Goal: Task Accomplishment & Management: Manage account settings

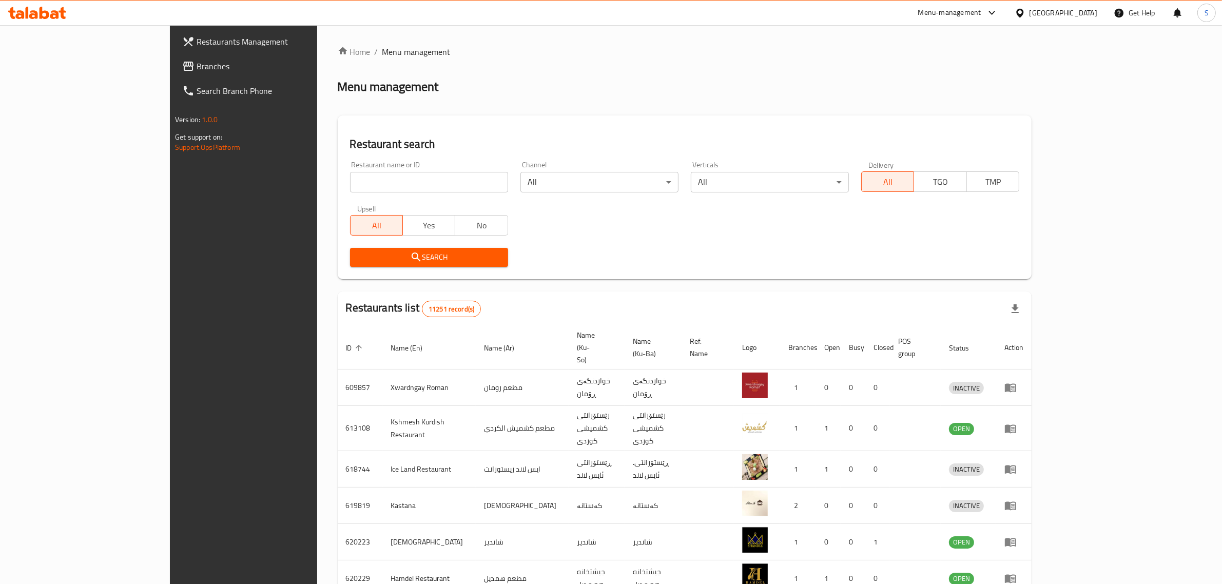
click at [440, 184] on input "search" at bounding box center [429, 182] width 158 height 21
type input "nazia pi"
click button "Search" at bounding box center [429, 257] width 158 height 19
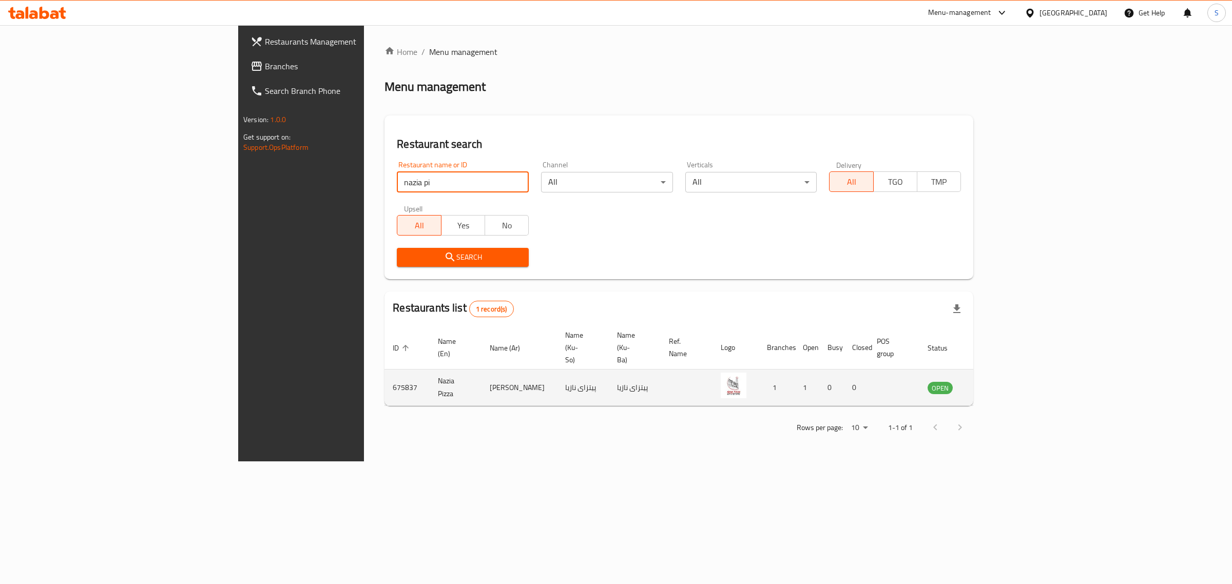
click at [1001, 381] on link "enhanced table" at bounding box center [991, 387] width 19 height 12
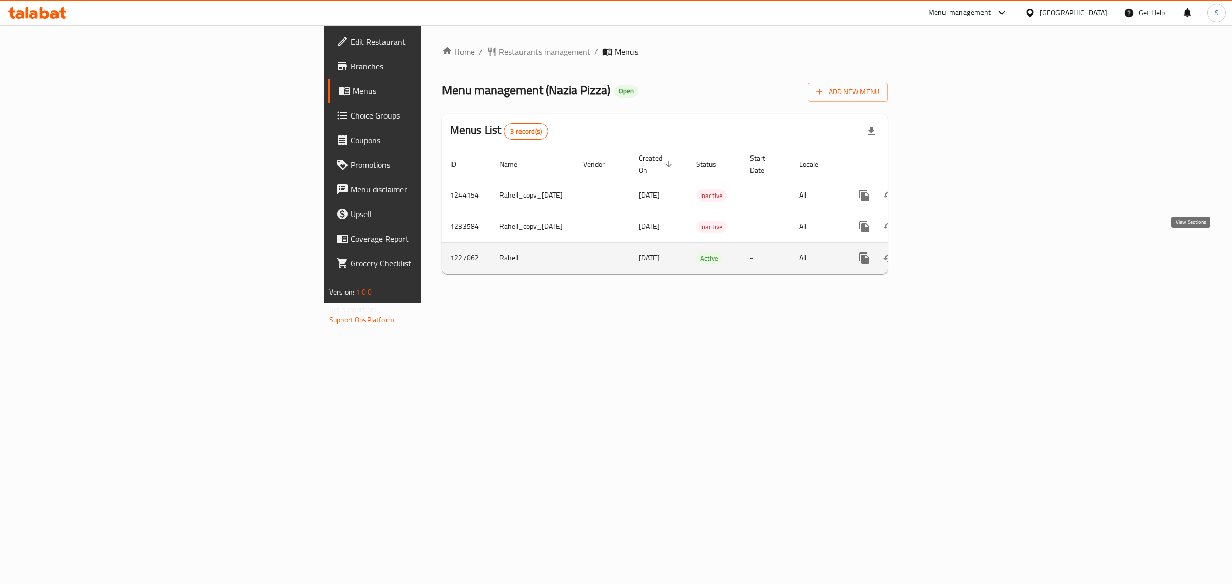
click at [951, 255] on link "enhanced table" at bounding box center [938, 258] width 25 height 25
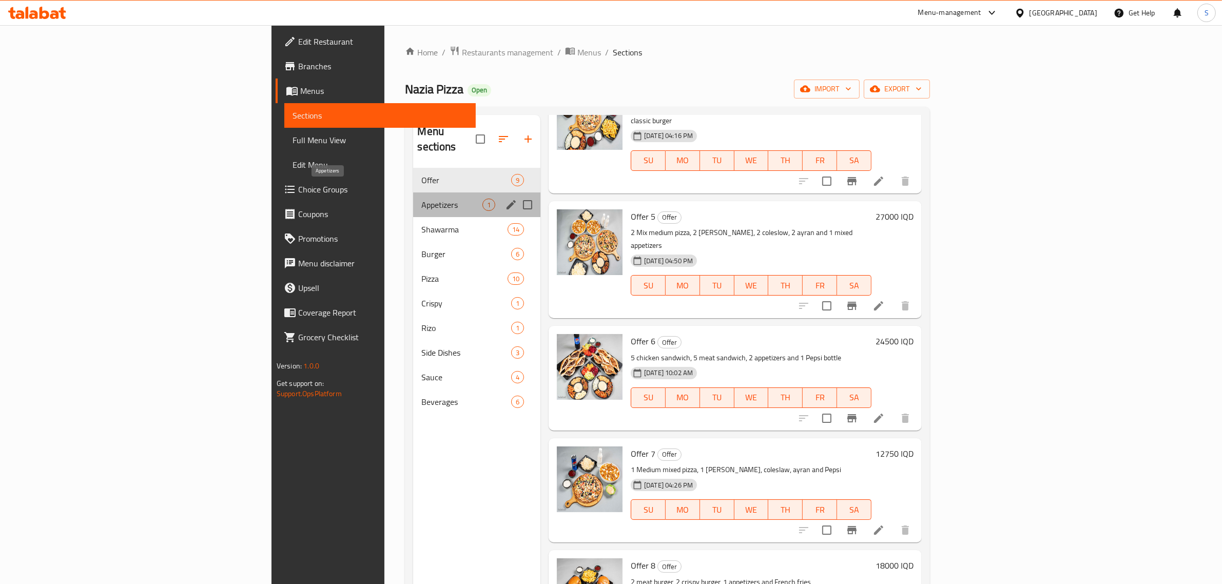
click at [421, 199] on span "Appetizers" at bounding box center [451, 205] width 61 height 12
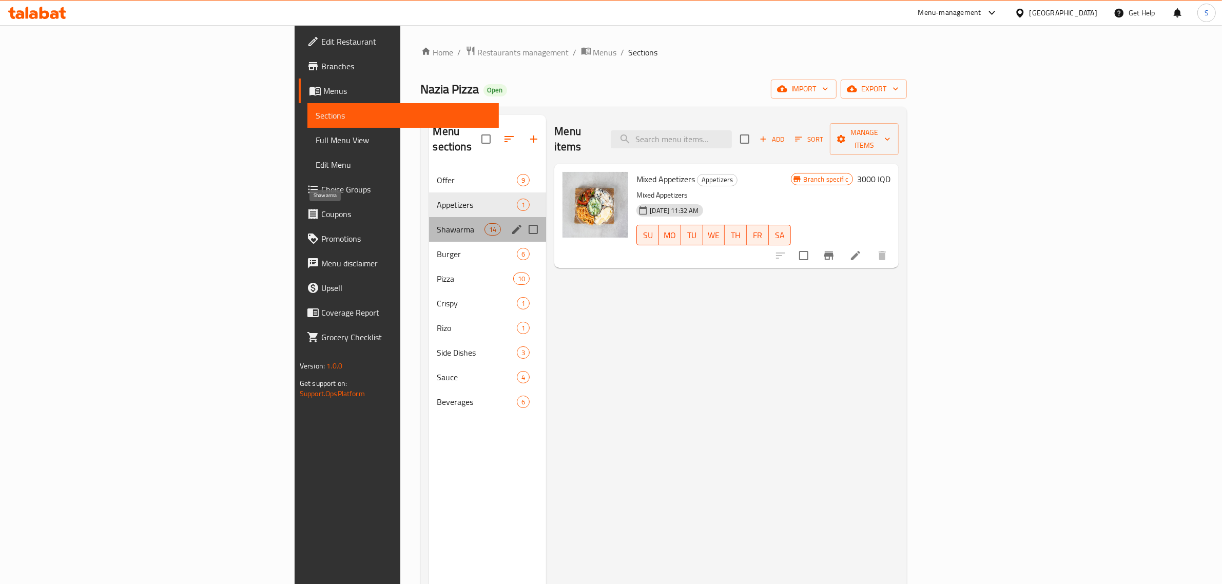
click at [437, 223] on span "Shawarma" at bounding box center [461, 229] width 48 height 12
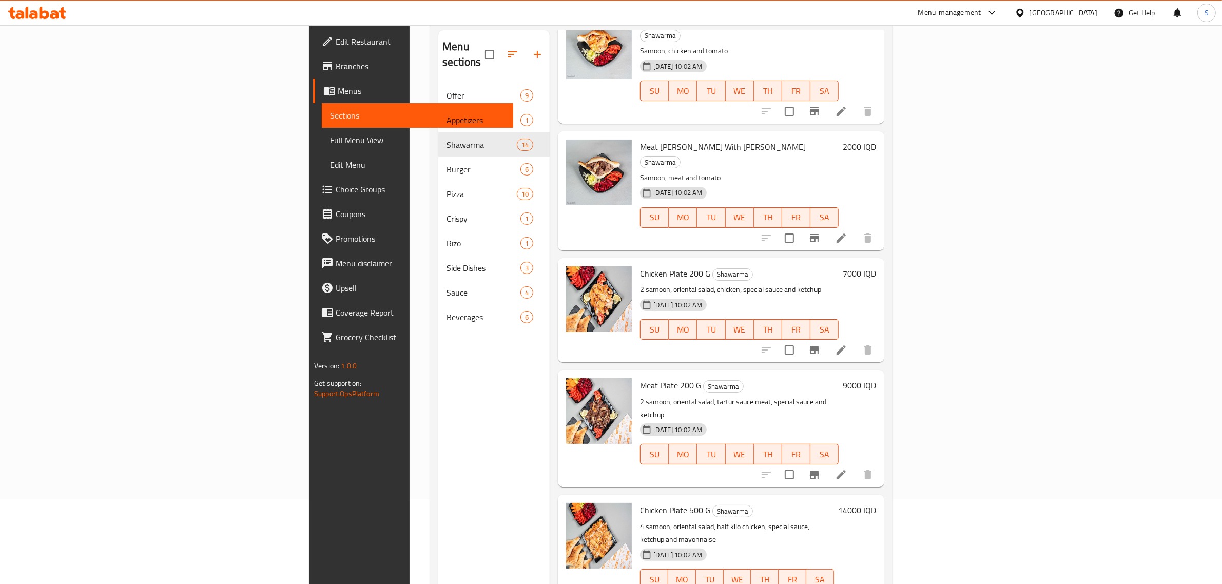
scroll to position [144, 0]
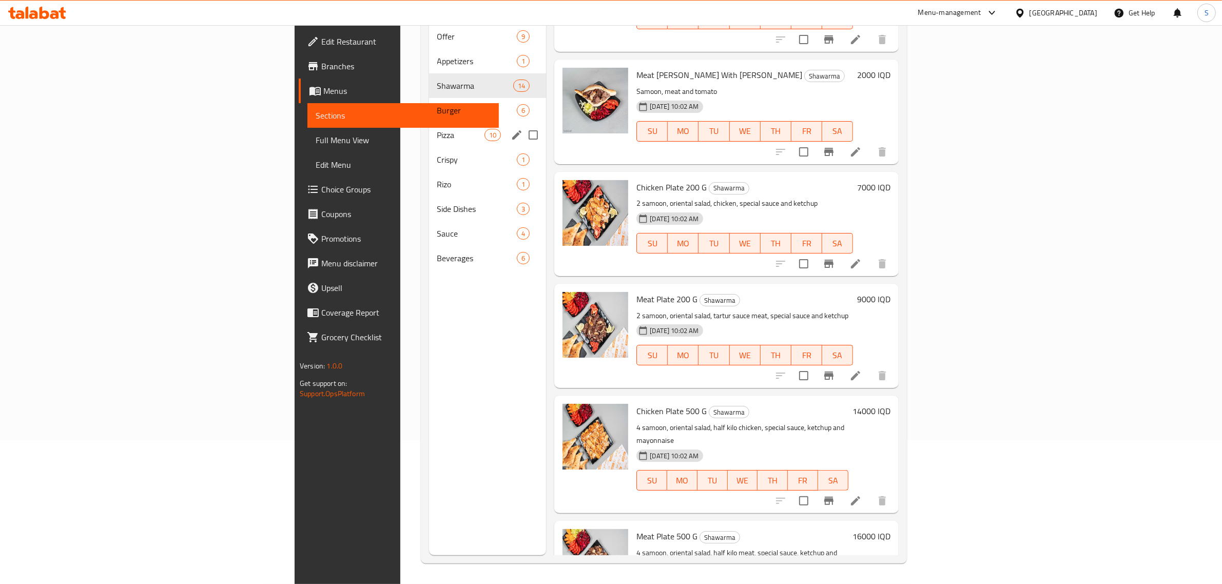
click at [429, 98] on div "Burger 6" at bounding box center [488, 110] width 118 height 25
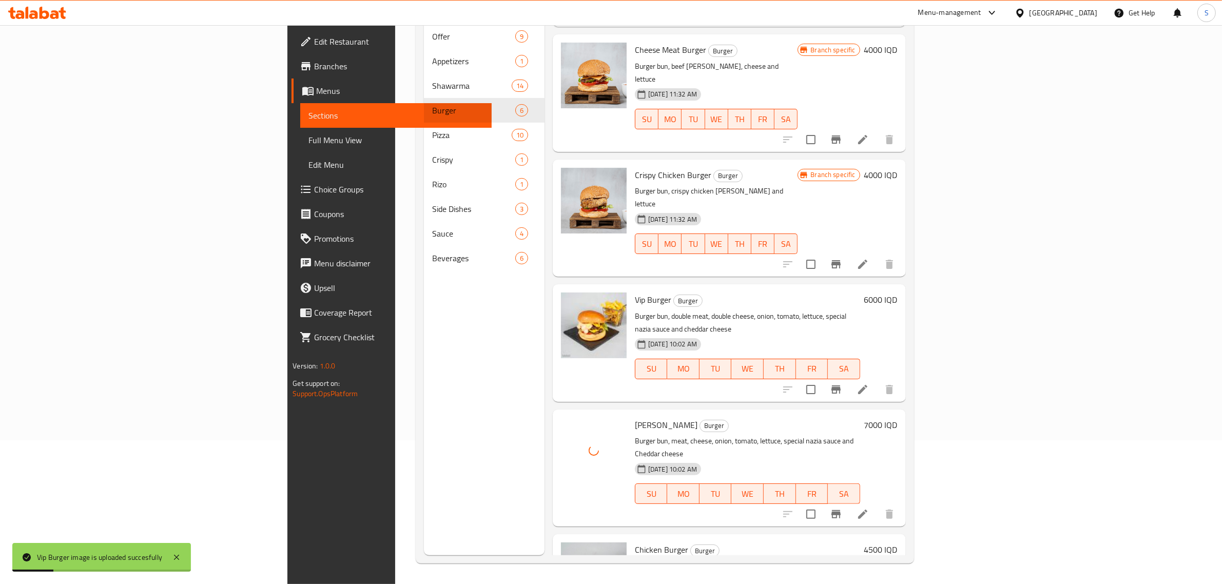
scroll to position [113, 0]
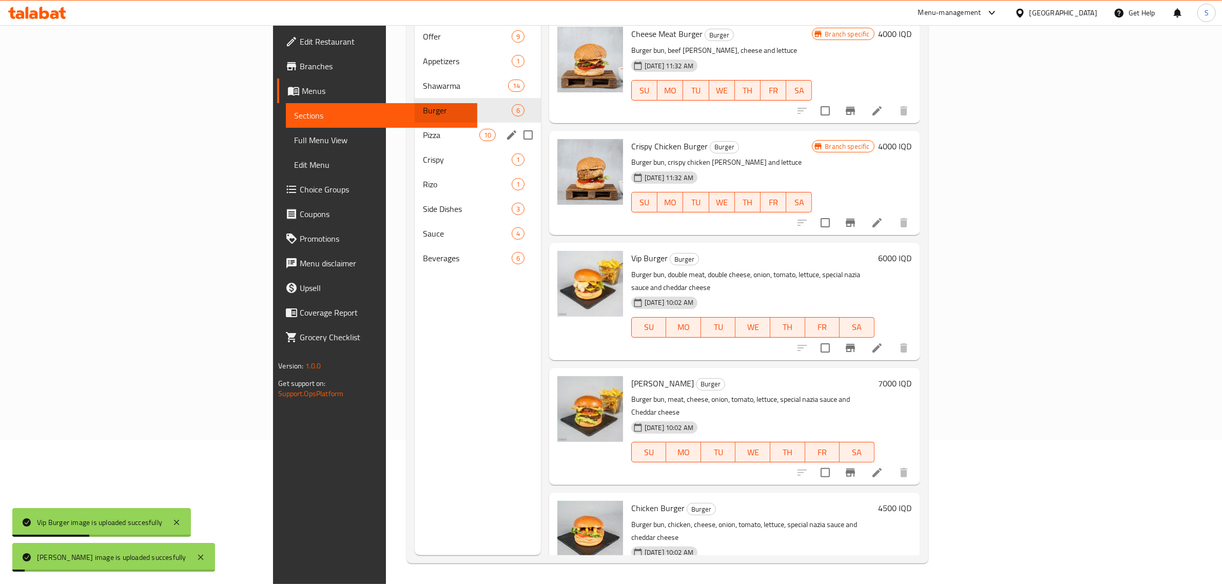
click at [423, 129] on span "Pizza" at bounding box center [451, 135] width 56 height 12
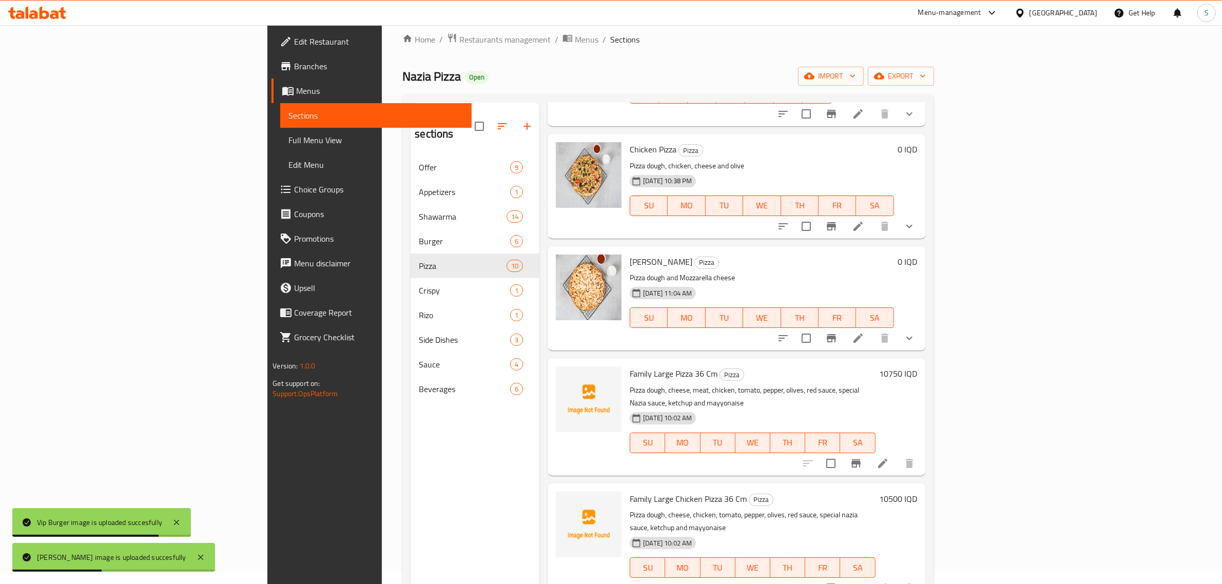
scroll to position [144, 0]
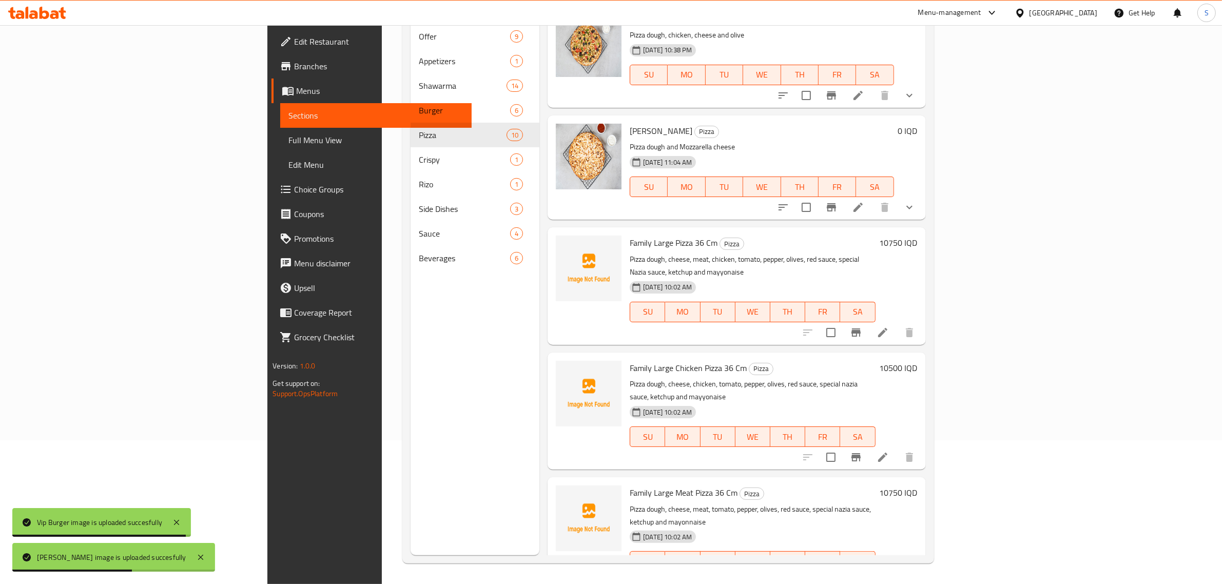
click at [630, 237] on span "Family Large Pizza 36 Cm" at bounding box center [674, 242] width 88 height 15
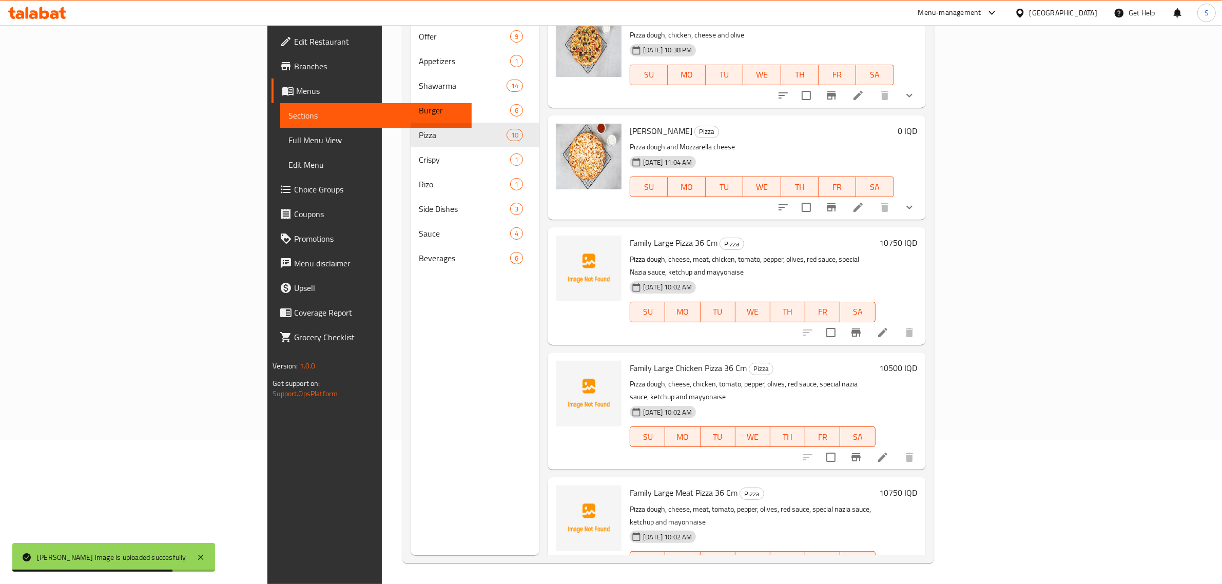
click at [630, 239] on span "Family Large Pizza 36 Cm" at bounding box center [674, 242] width 88 height 15
drag, startPoint x: 628, startPoint y: 238, endPoint x: 566, endPoint y: 235, distance: 62.2
click at [630, 235] on span "Family Large Pizza 36 Cm" at bounding box center [674, 242] width 88 height 15
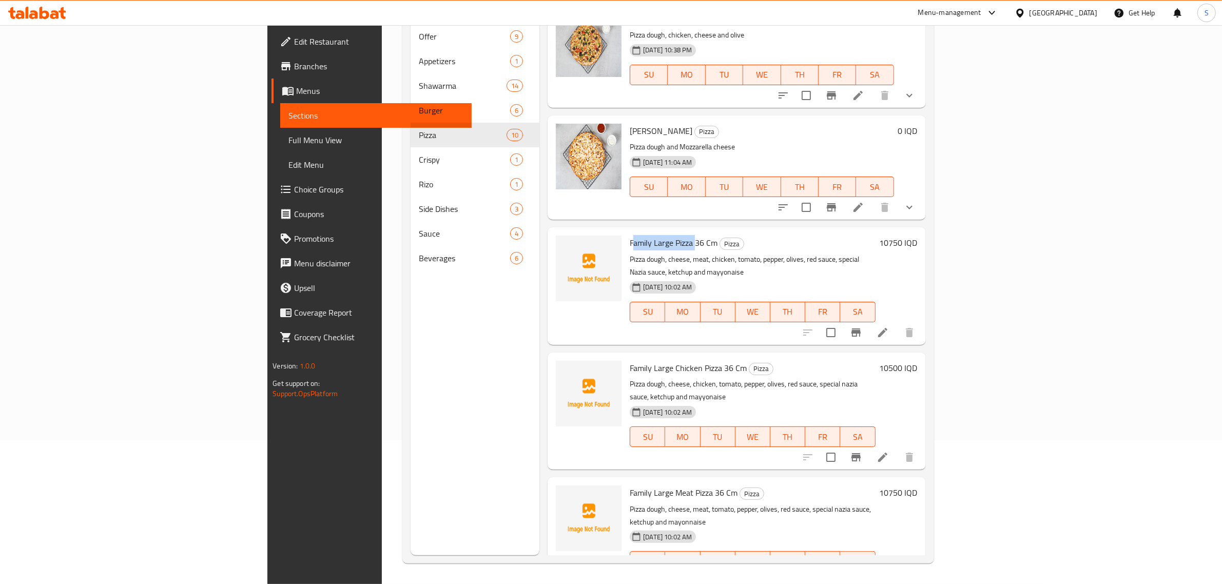
copy span "amily Large Pizza"
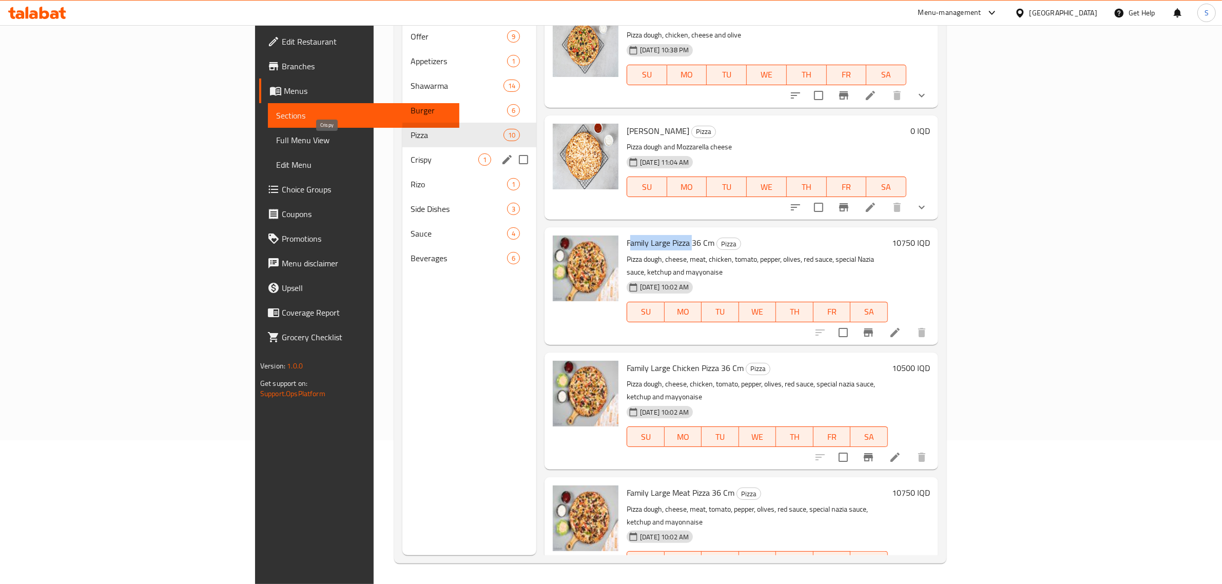
click at [411, 154] on span "Crispy" at bounding box center [445, 160] width 68 height 12
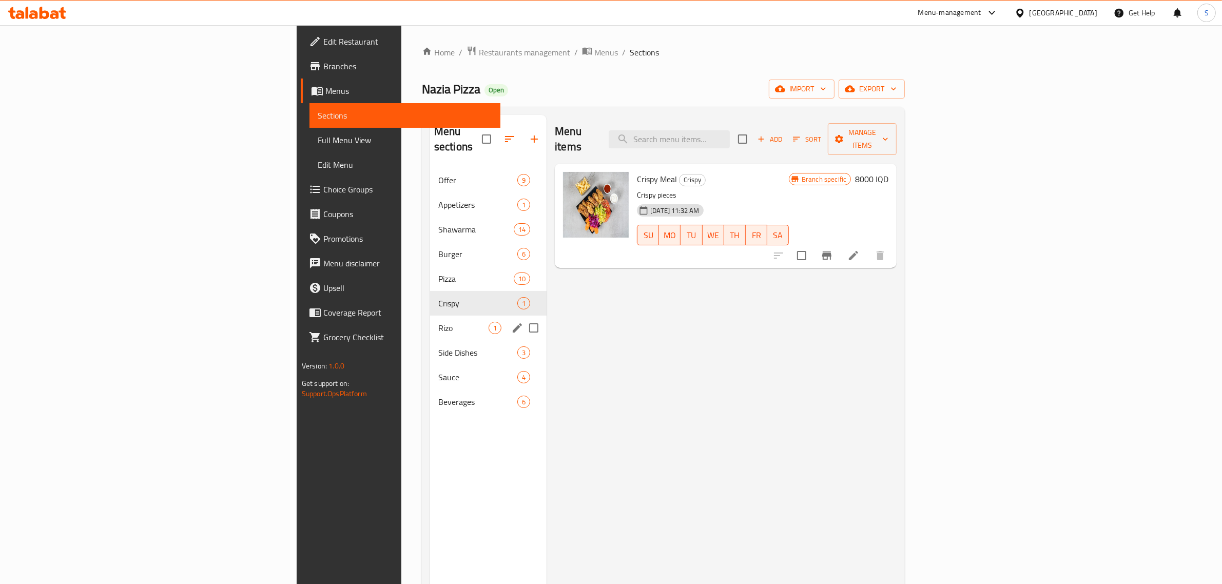
click at [430, 322] on div "Rizo 1" at bounding box center [488, 328] width 117 height 25
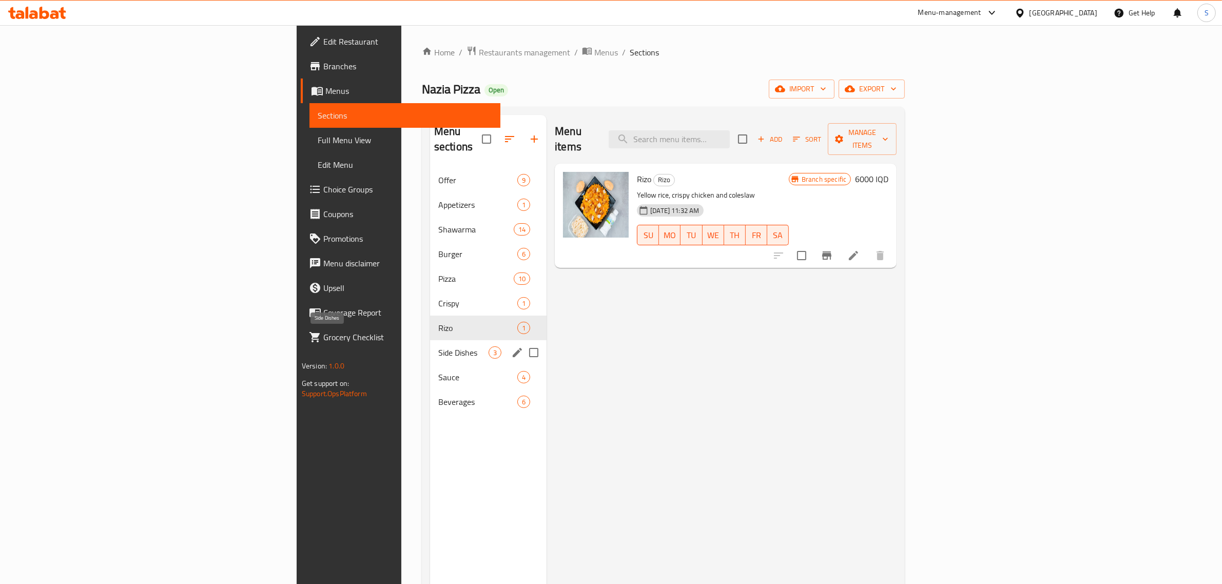
click at [438, 347] on span "Side Dishes" at bounding box center [463, 353] width 50 height 12
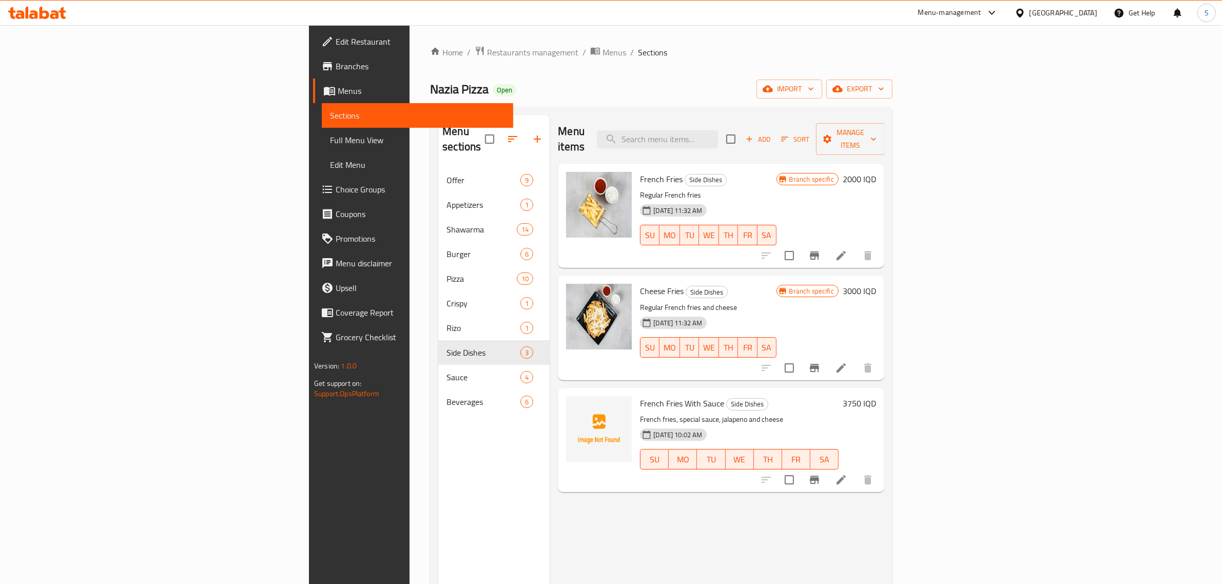
click at [640, 413] on p "French fries, special sauce, jalapeno and cheese" at bounding box center [739, 419] width 199 height 13
click at [640, 396] on span "French Fries With Sauce" at bounding box center [682, 403] width 84 height 15
copy h6 "French Fries With Sauce"
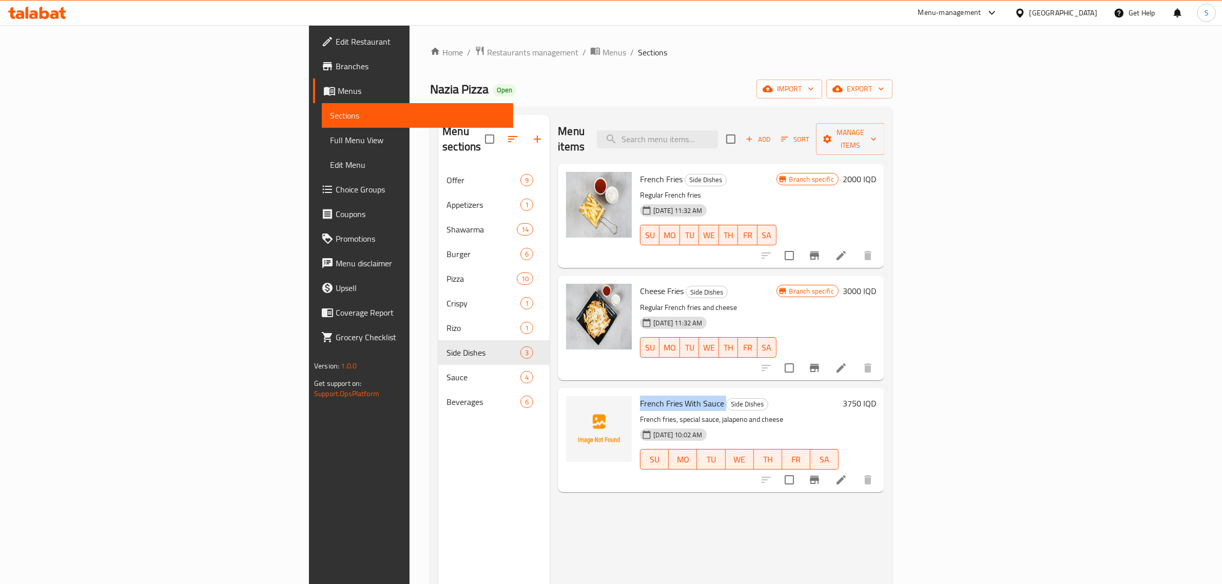
click at [640, 396] on span "French Fries With Sauce" at bounding box center [682, 403] width 84 height 15
click at [640, 283] on span "Cheese Fries" at bounding box center [662, 290] width 44 height 15
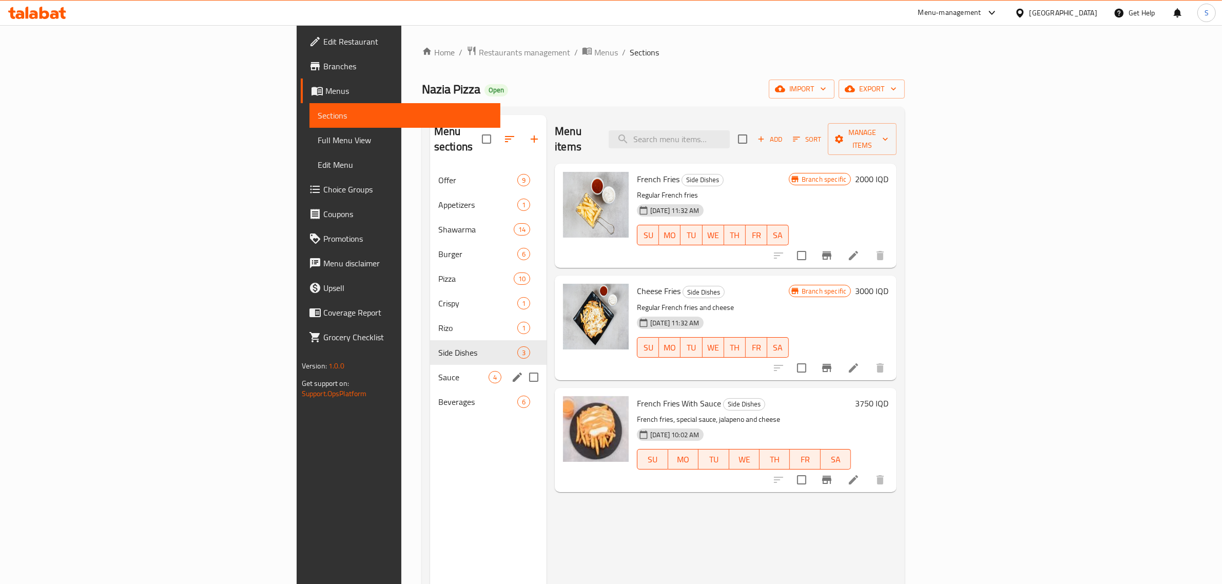
click at [438, 371] on span "Sauce" at bounding box center [463, 377] width 50 height 12
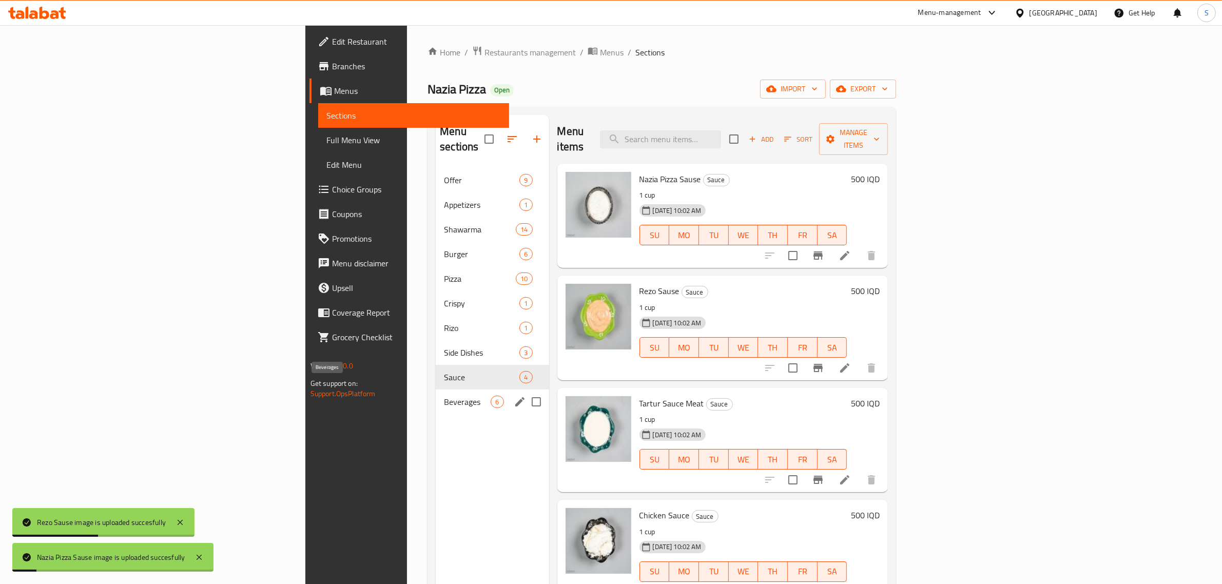
click at [444, 396] on span "Beverages" at bounding box center [467, 402] width 47 height 12
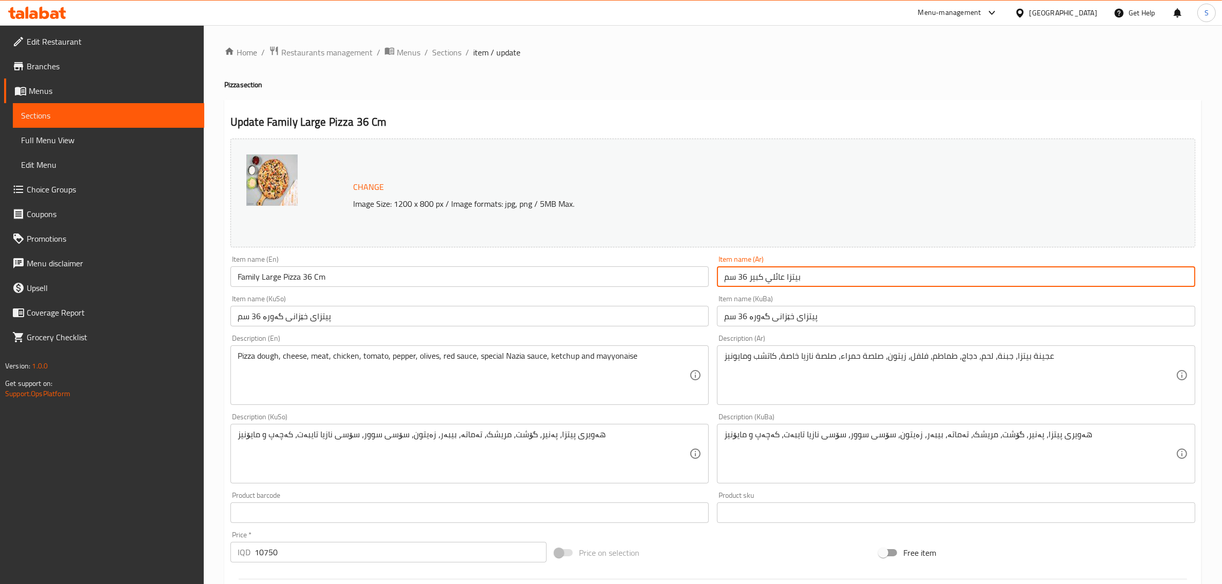
drag, startPoint x: 751, startPoint y: 279, endPoint x: 714, endPoint y: 271, distance: 37.8
click at [714, 271] on div "Item name (Ar) بيتزا عائلي كبير 36 سم Item name (Ar)" at bounding box center [956, 272] width 487 height 40
type input "بيتزا عائلي كبير"
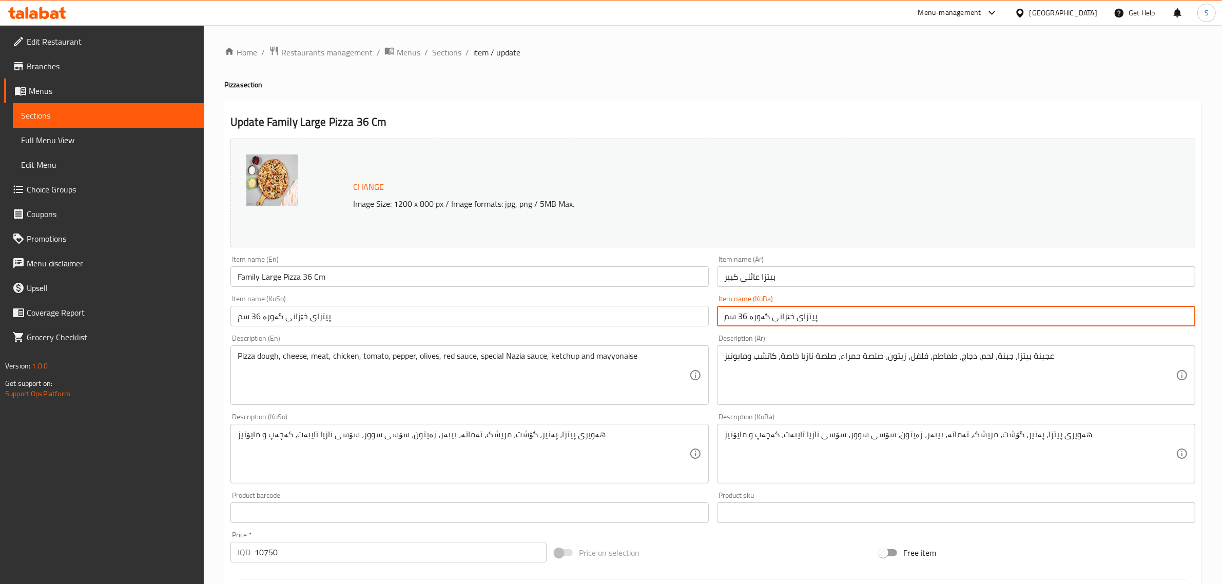
drag, startPoint x: 748, startPoint y: 320, endPoint x: 705, endPoint y: 317, distance: 43.2
click at [705, 317] on div "Change Image Size: 1200 x 800 px / Image formats: jpg, png / 5MB Max. Item name…" at bounding box center [712, 423] width 973 height 576
click at [757, 322] on input "پیتزای خێزانی گەورە 36 سم" at bounding box center [956, 316] width 478 height 21
drag, startPoint x: 751, startPoint y: 317, endPoint x: 722, endPoint y: 319, distance: 28.3
click at [722, 319] on input "پیتزای خێزانی گەورە 36 سم" at bounding box center [956, 316] width 478 height 21
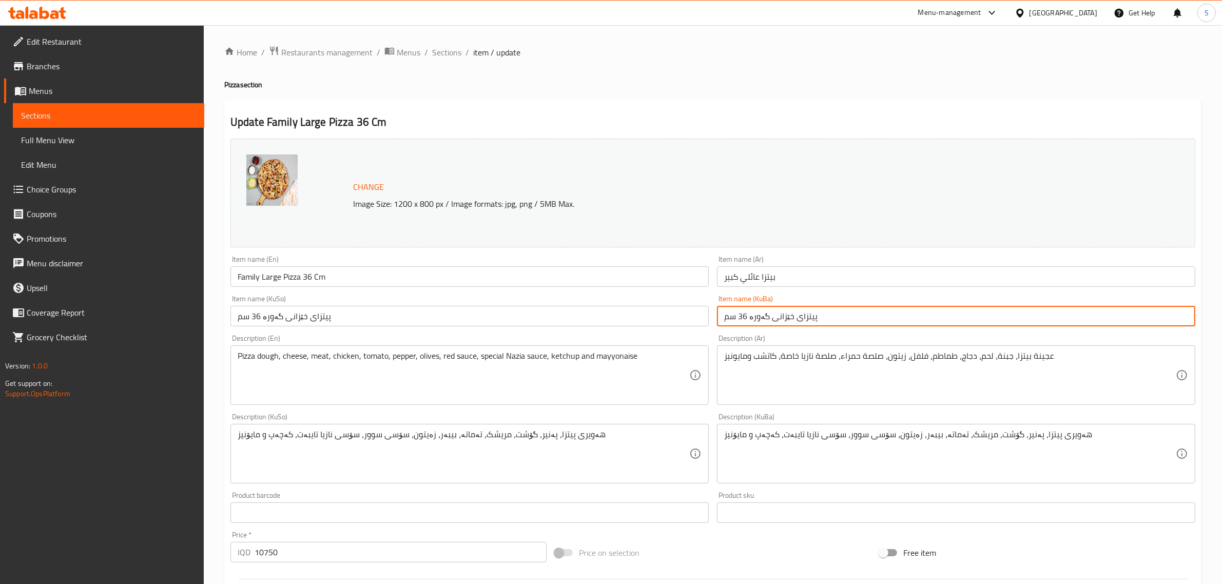
click at [786, 322] on input "پیتزای خێزانی گەورە 36 سم" at bounding box center [956, 316] width 478 height 21
drag, startPoint x: 748, startPoint y: 317, endPoint x: 724, endPoint y: 320, distance: 23.8
click at [724, 320] on input "پیتزای خێزانی گەورە 36 سم" at bounding box center [956, 316] width 478 height 21
click at [732, 320] on input "پیتزای خێزانی گەورە 36 سم" at bounding box center [956, 316] width 478 height 21
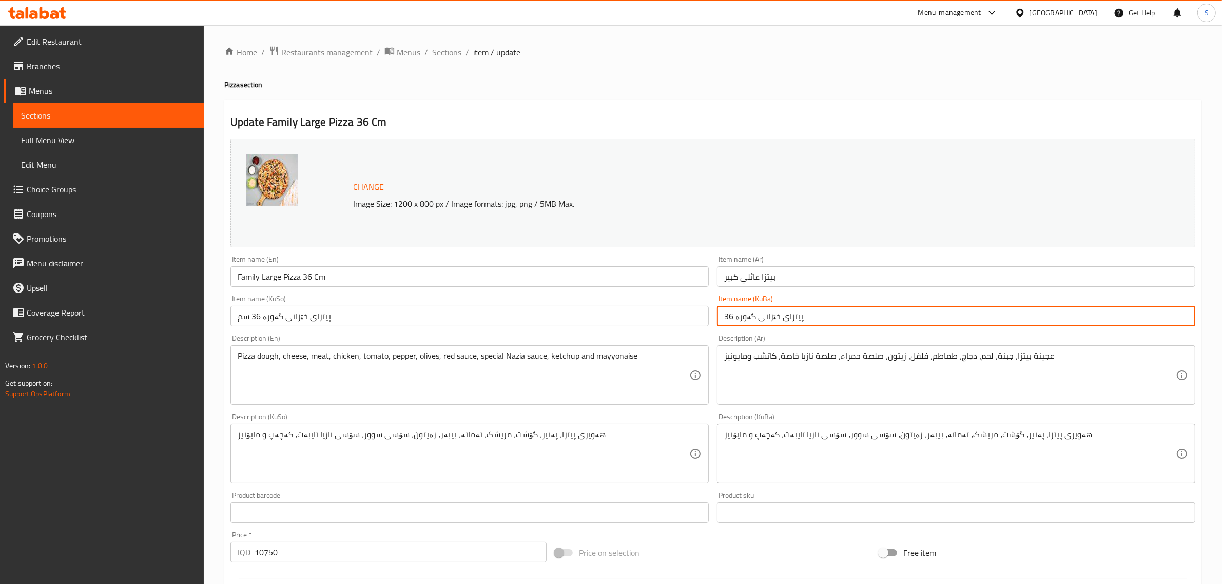
click at [730, 318] on input "پیتزای خێزانی گەورە 36" at bounding box center [956, 316] width 478 height 21
type input "پیتزای خێزانی گەورە"
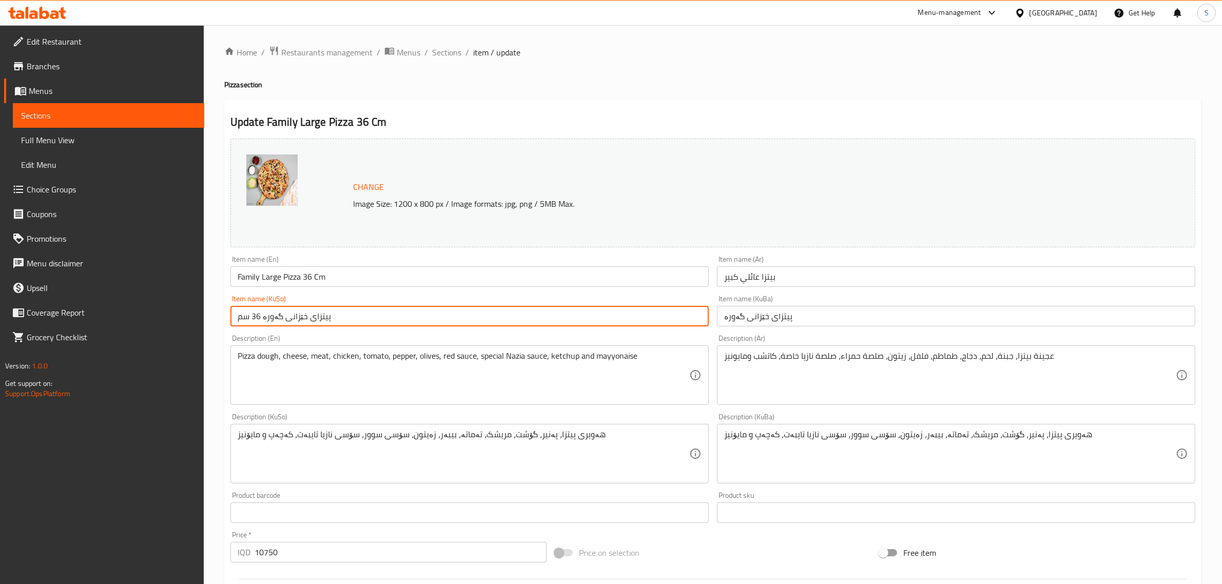
drag, startPoint x: 299, startPoint y: 317, endPoint x: 104, endPoint y: 316, distance: 194.6
click at [104, 316] on div "Edit Restaurant Branches Menus Sections Full Menu View Edit Menu Choice Groups …" at bounding box center [611, 441] width 1222 height 833
paste input "text"
type input "پیتزای خێزانی گەورە"
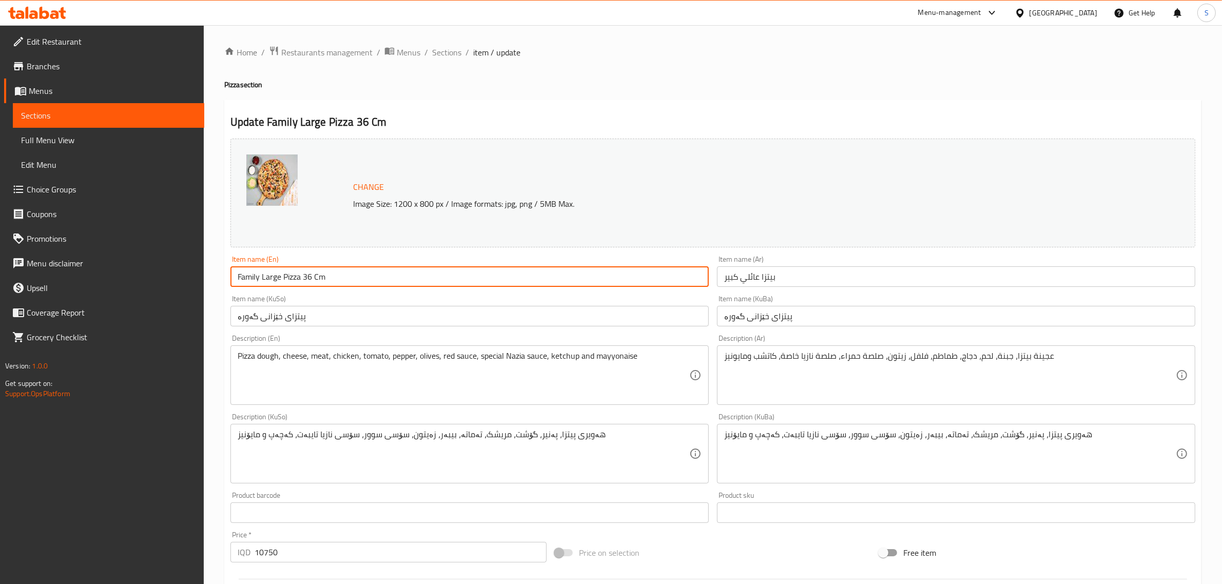
drag, startPoint x: 331, startPoint y: 276, endPoint x: 299, endPoint y: 277, distance: 31.8
click at [299, 277] on input "Family Large Pizza 36 Cm" at bounding box center [470, 276] width 478 height 21
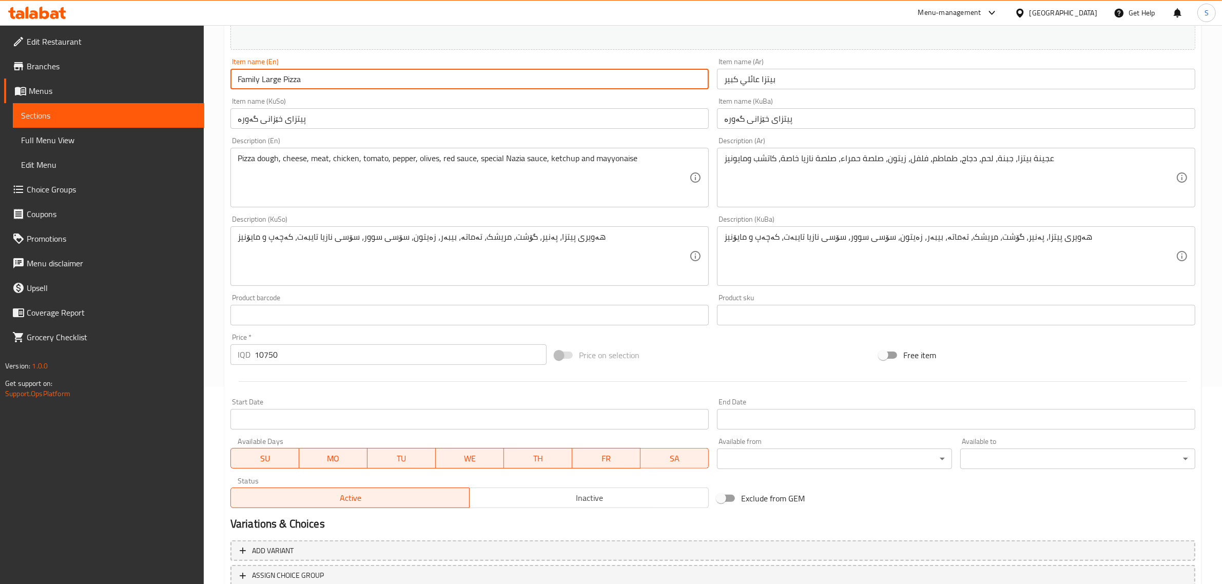
scroll to position [273, 0]
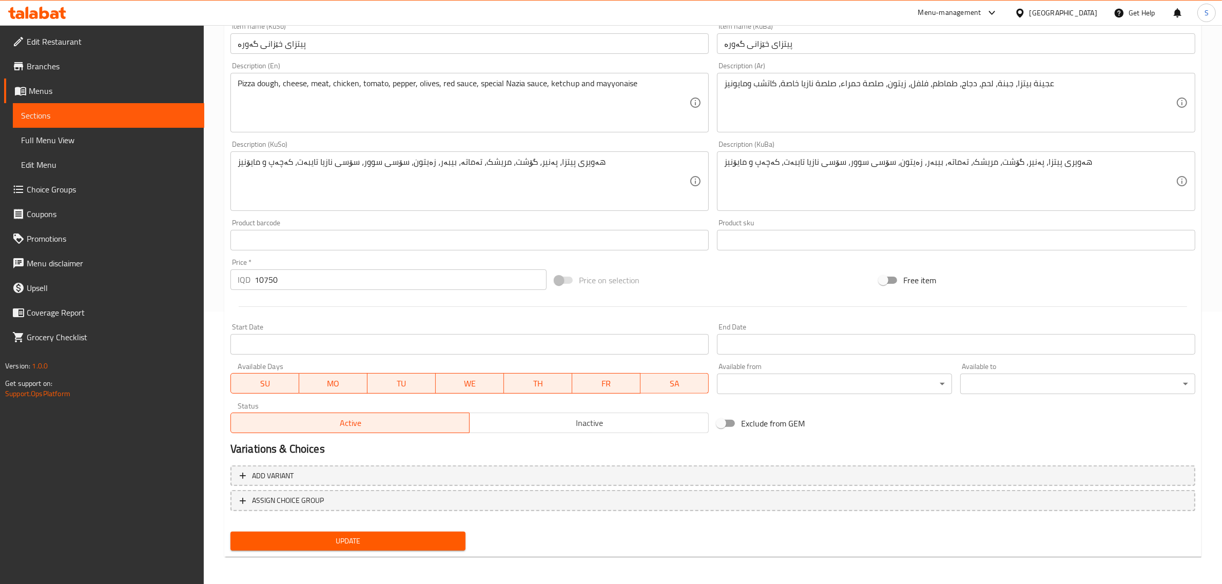
type input "Family Large Pizza"
click at [366, 545] on span "Update" at bounding box center [348, 541] width 219 height 13
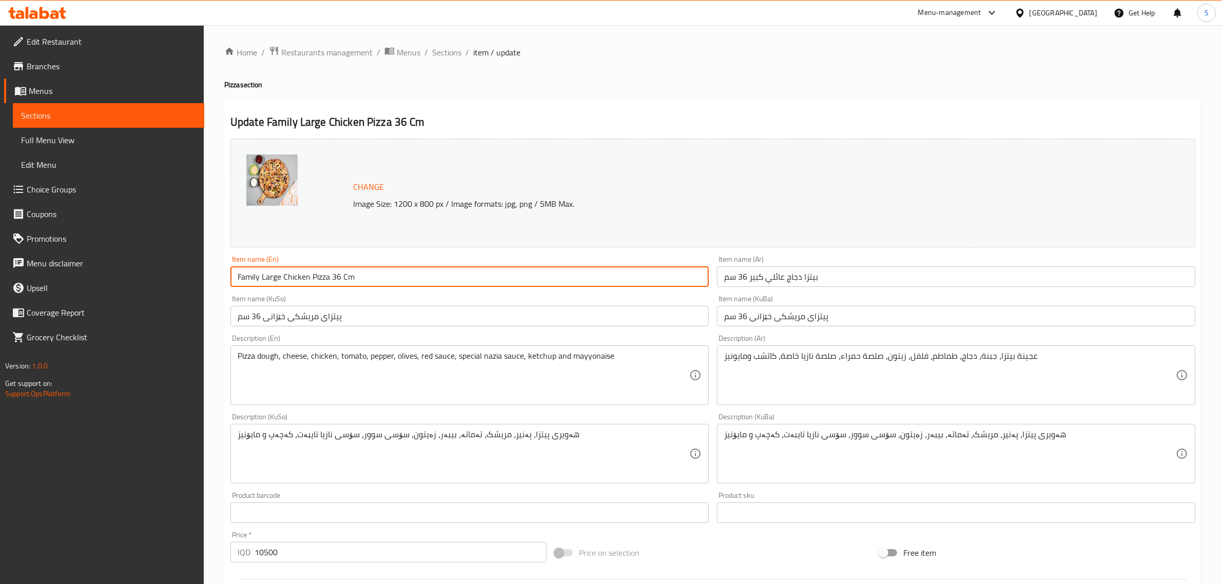
drag, startPoint x: 352, startPoint y: 277, endPoint x: 333, endPoint y: 273, distance: 19.9
click at [333, 273] on input "Family Large Chicken Pizza 36 Cm" at bounding box center [470, 276] width 478 height 21
type input "Family Large Chicken Pizza"
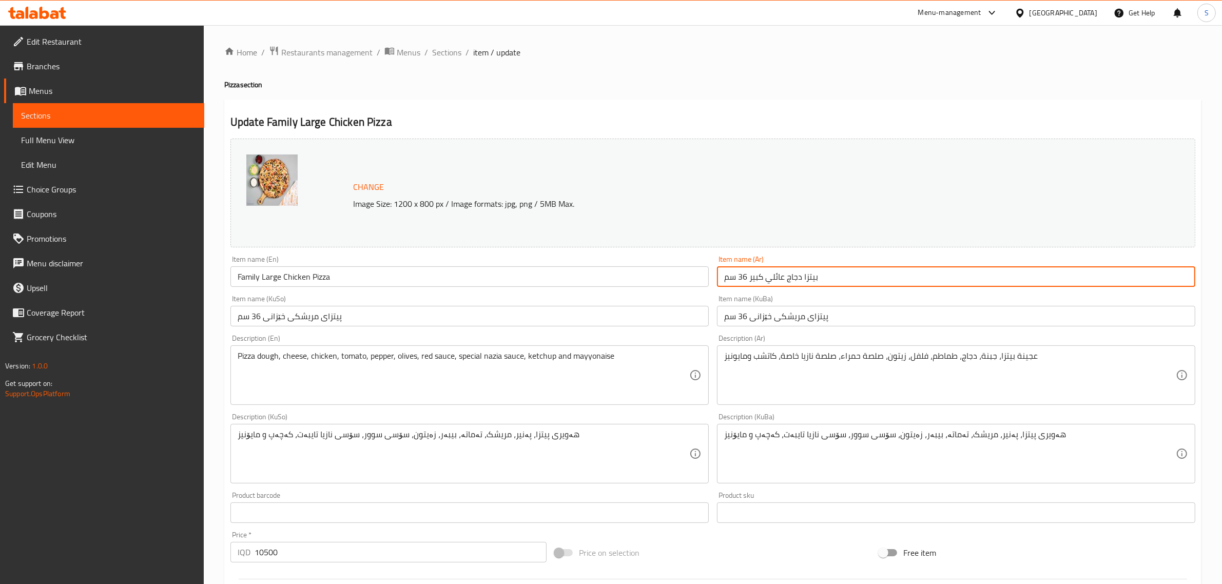
drag, startPoint x: 747, startPoint y: 277, endPoint x: 727, endPoint y: 276, distance: 20.6
click at [727, 276] on input "بيتزا دجاج عائلي كبير 36 سم" at bounding box center [956, 276] width 478 height 21
click at [736, 276] on input "بيتزا دجاج عائلي كبير 36 سم" at bounding box center [956, 276] width 478 height 21
click at [730, 277] on input "بيتزا دجاج عائلي كبير 36" at bounding box center [956, 276] width 478 height 21
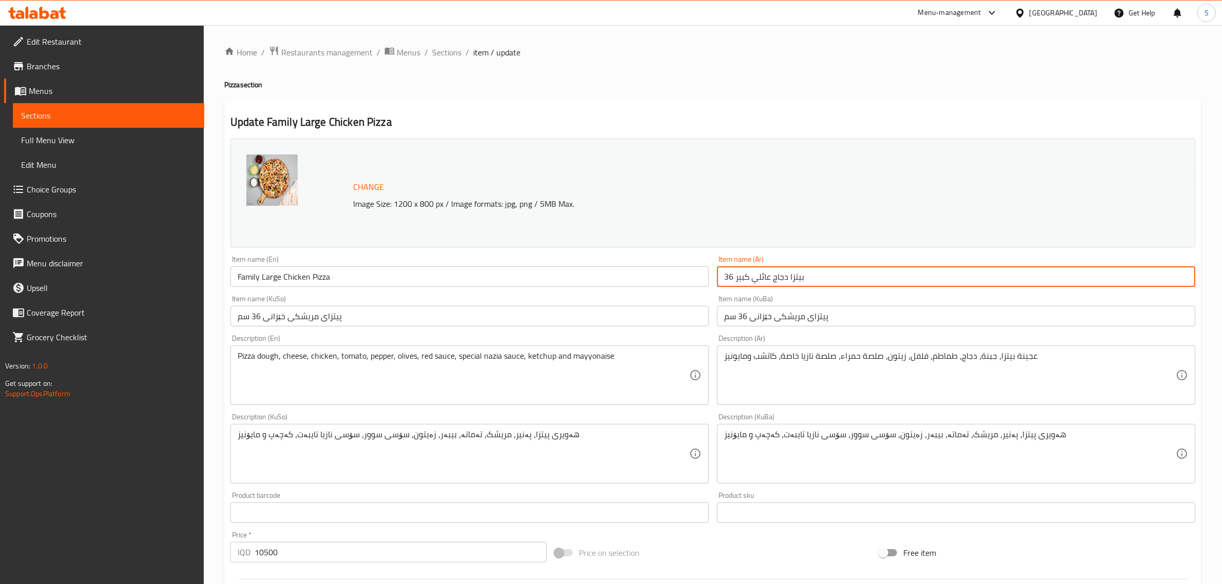
click at [730, 277] on input "بيتزا دجاج عائلي كبير 36" at bounding box center [956, 276] width 478 height 21
type input "بيتزا دجاج عائلي كبير"
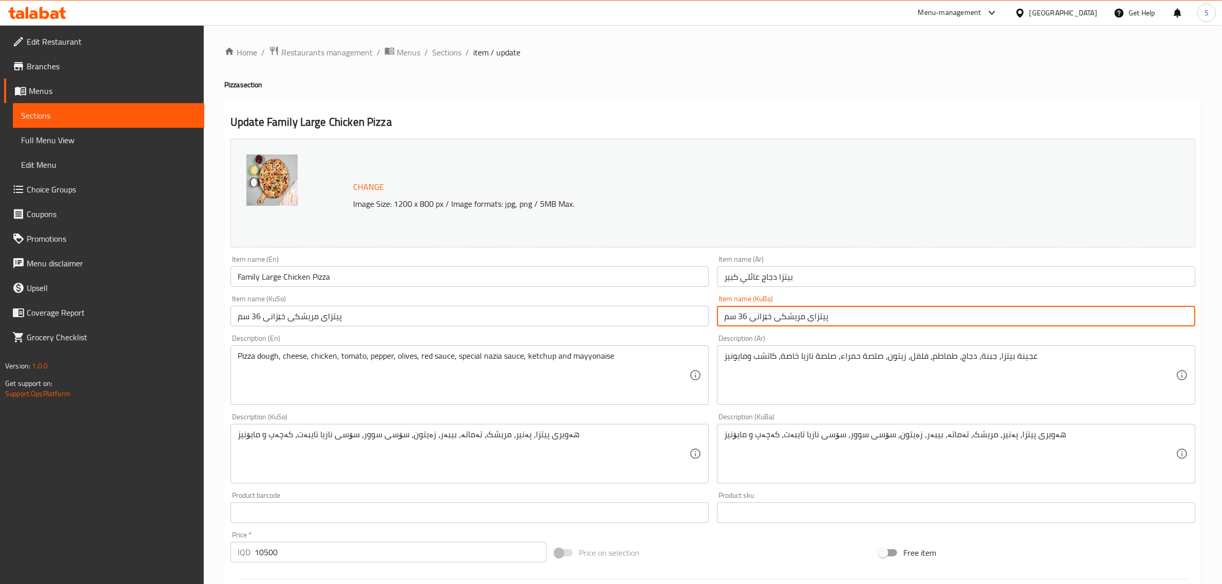
drag, startPoint x: 745, startPoint y: 319, endPoint x: 724, endPoint y: 319, distance: 21.6
click at [724, 319] on input "پیتزای مریشکی خێزانی 36 سم" at bounding box center [956, 316] width 478 height 21
click at [730, 317] on input "پیتزای مریشکی خێزانی 36 سم" at bounding box center [956, 316] width 478 height 21
click at [729, 317] on input "پیتزای مریشکی خێزانی 36" at bounding box center [956, 316] width 478 height 21
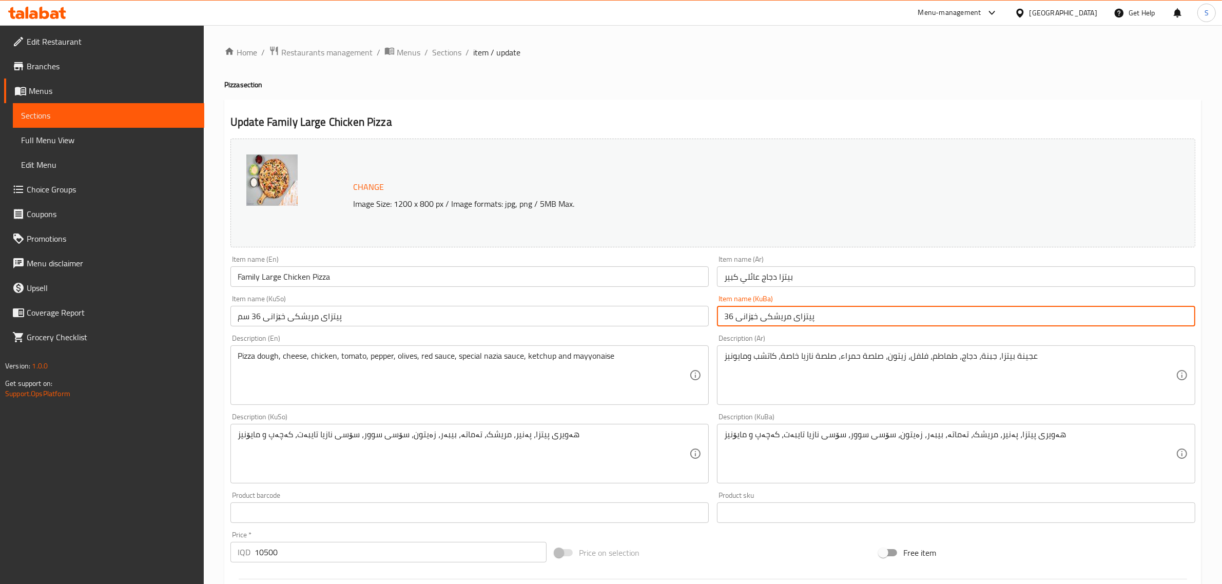
click at [729, 317] on input "پیتزای مریشکی خێزانی 36" at bounding box center [956, 316] width 478 height 21
click at [755, 319] on input "پیتزای مریشکی خێزانی" at bounding box center [956, 316] width 478 height 21
type input "پیتزای مریشکی خێزانی"
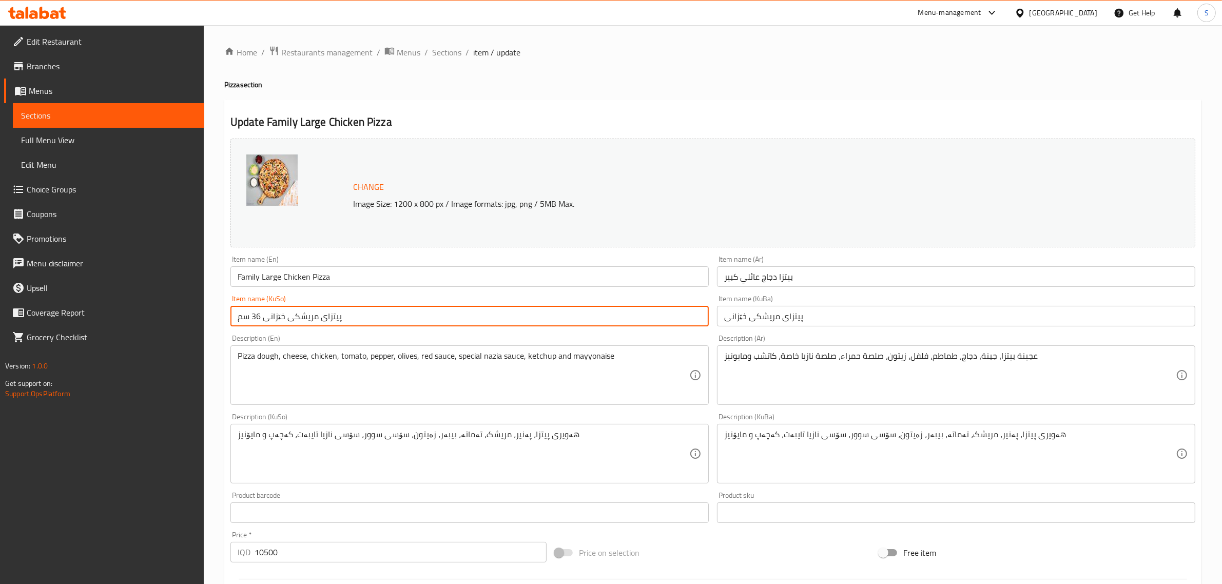
drag, startPoint x: 396, startPoint y: 323, endPoint x: 94, endPoint y: 317, distance: 301.9
click at [95, 317] on div "Edit Restaurant Branches Menus Sections Full Menu View Edit Menu Choice Groups …" at bounding box center [611, 441] width 1222 height 833
paste input "text"
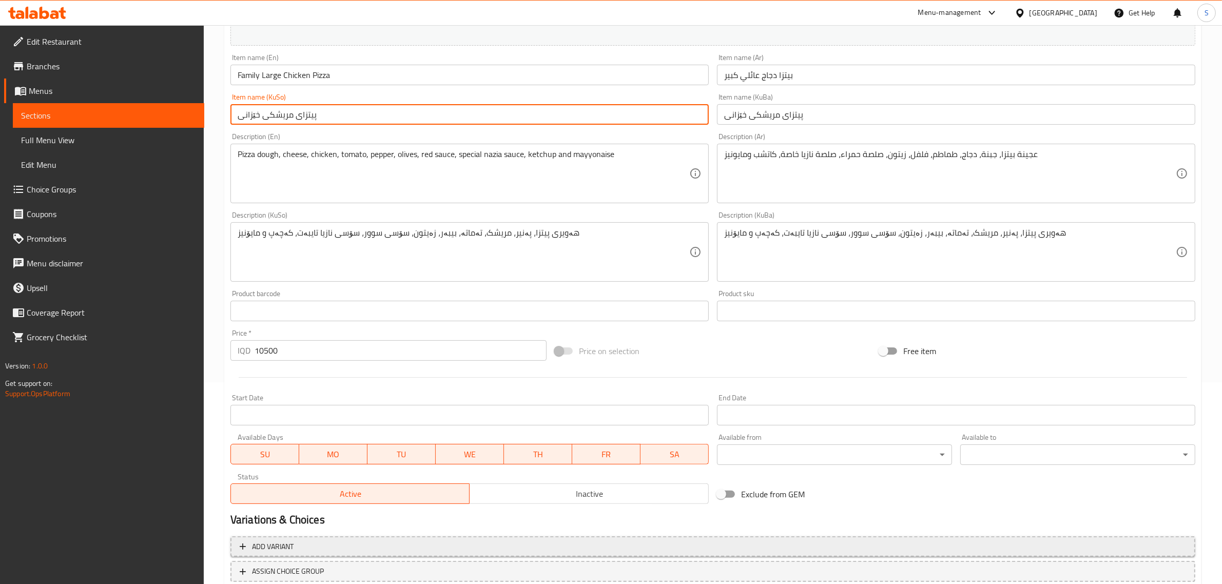
scroll to position [273, 0]
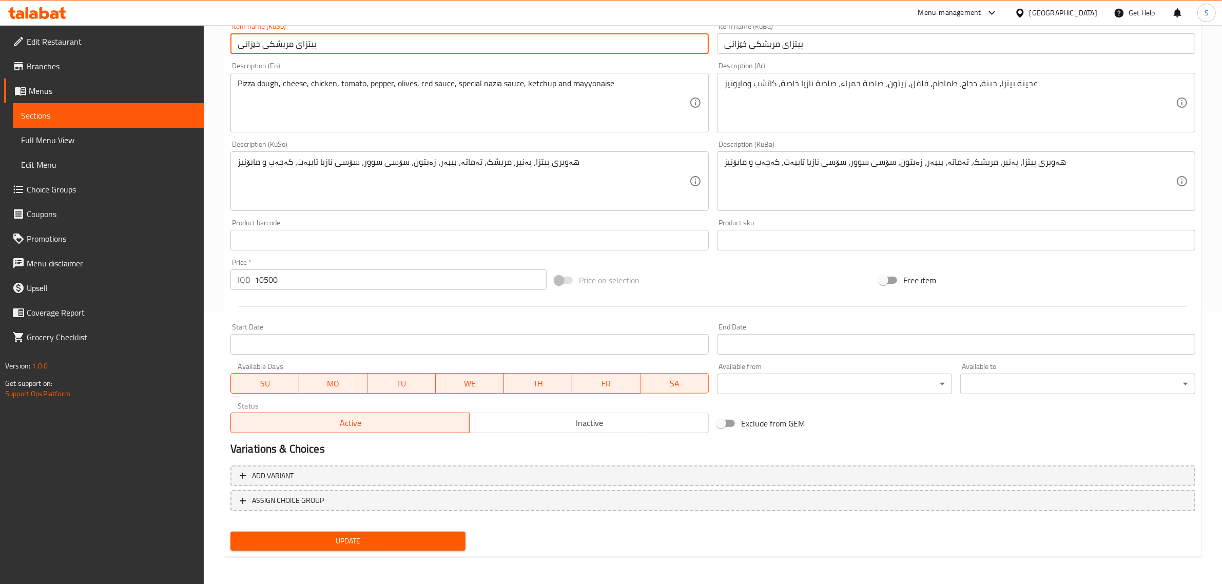
type input "پیتزای مریشکی خێزانی"
click at [353, 552] on div "Update" at bounding box center [347, 541] width 243 height 27
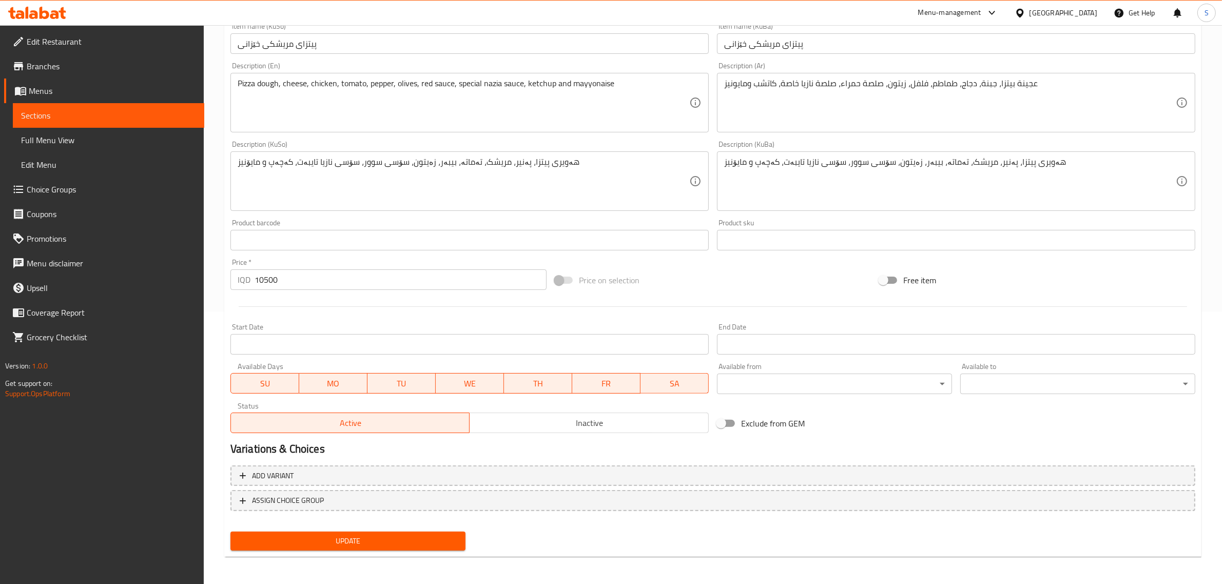
click at [362, 544] on span "Update" at bounding box center [348, 541] width 219 height 13
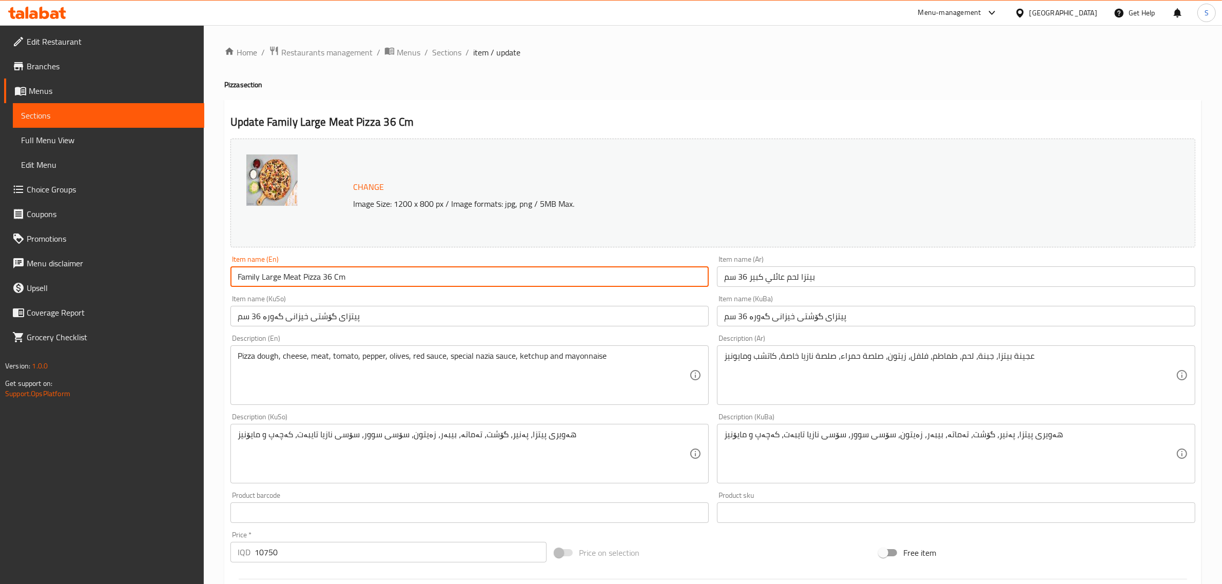
drag, startPoint x: 353, startPoint y: 272, endPoint x: 327, endPoint y: 279, distance: 27.0
click at [327, 279] on input "Family Large Meat Pizza 36 Cm" at bounding box center [470, 276] width 478 height 21
type input "Family Large Meat Pizza"
click at [724, 285] on input "بيتزا لحم عائلي كبير 36 سم" at bounding box center [956, 276] width 478 height 21
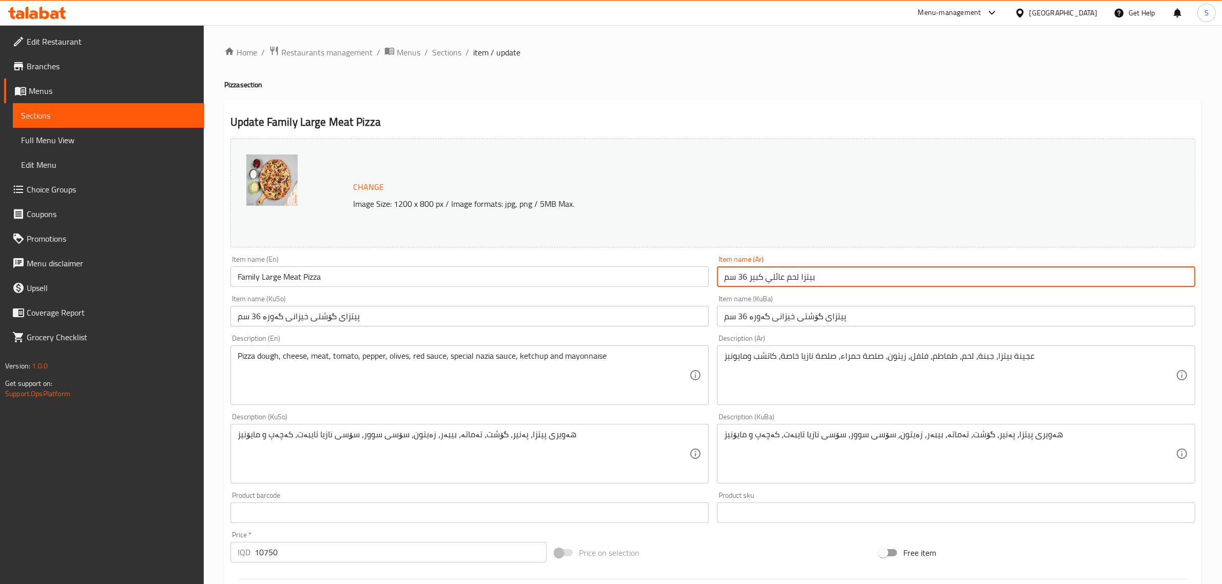
click at [724, 285] on input "بيتزا لحم عائلي كبير 36 سم" at bounding box center [956, 276] width 478 height 21
click at [746, 274] on input "بيتزا لحم عائلي كبير 36 سم" at bounding box center [956, 276] width 478 height 21
click at [740, 274] on input "بيتزا لحم عائلي كبير 36 سم" at bounding box center [956, 276] width 478 height 21
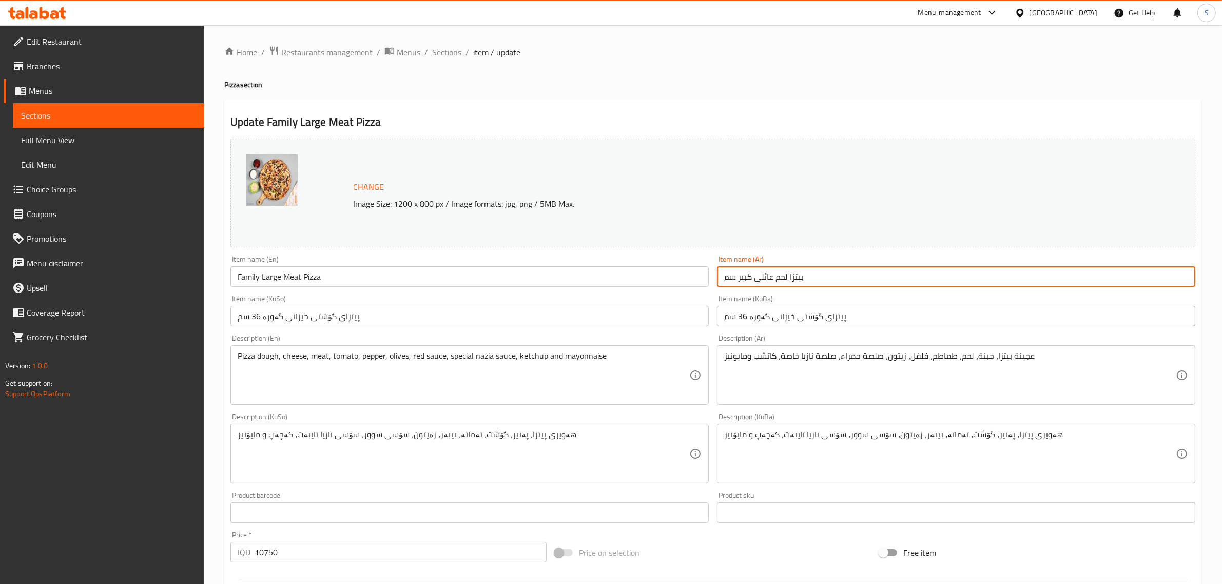
click at [730, 280] on input "بيتزا لحم عائلي كبير سم" at bounding box center [956, 276] width 478 height 21
type input "بيتزا لحم عائلي كبير"
click at [744, 313] on input "پیتزای گۆشتی خیزانی گەورە 36 سم" at bounding box center [956, 316] width 478 height 21
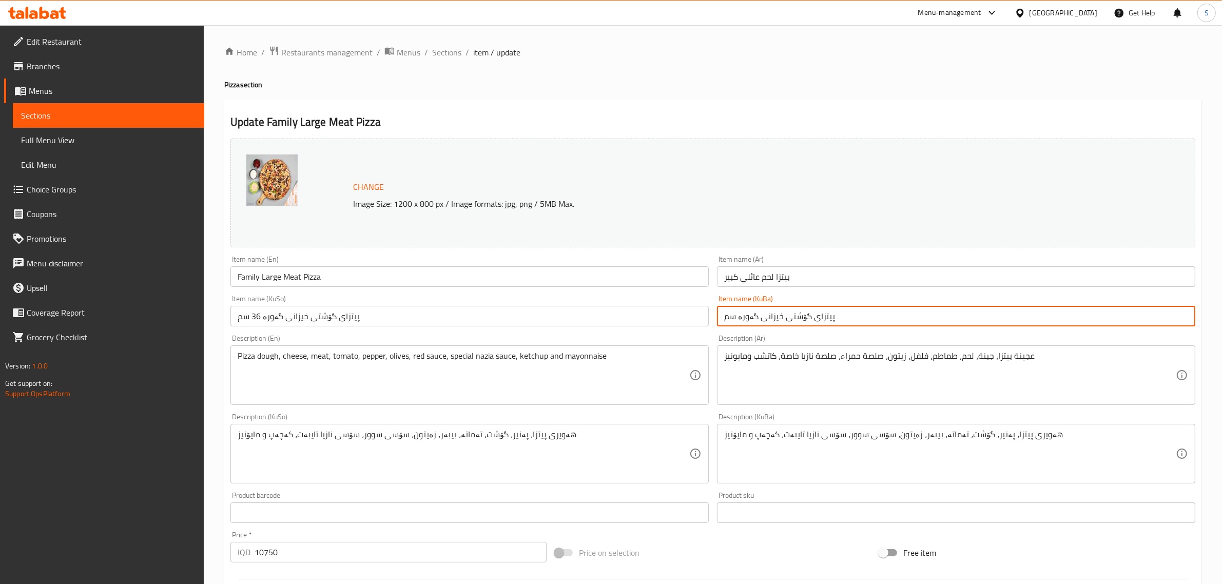
click at [726, 317] on input "پیتزای گۆشتی خیزانی گەورە سم" at bounding box center [956, 316] width 478 height 21
click at [726, 325] on input "پیتزای گۆشتی خیزانی گەورە س" at bounding box center [956, 316] width 478 height 21
click at [729, 322] on input "پیتزای گۆشتی خیزانی گەورە س" at bounding box center [956, 316] width 478 height 21
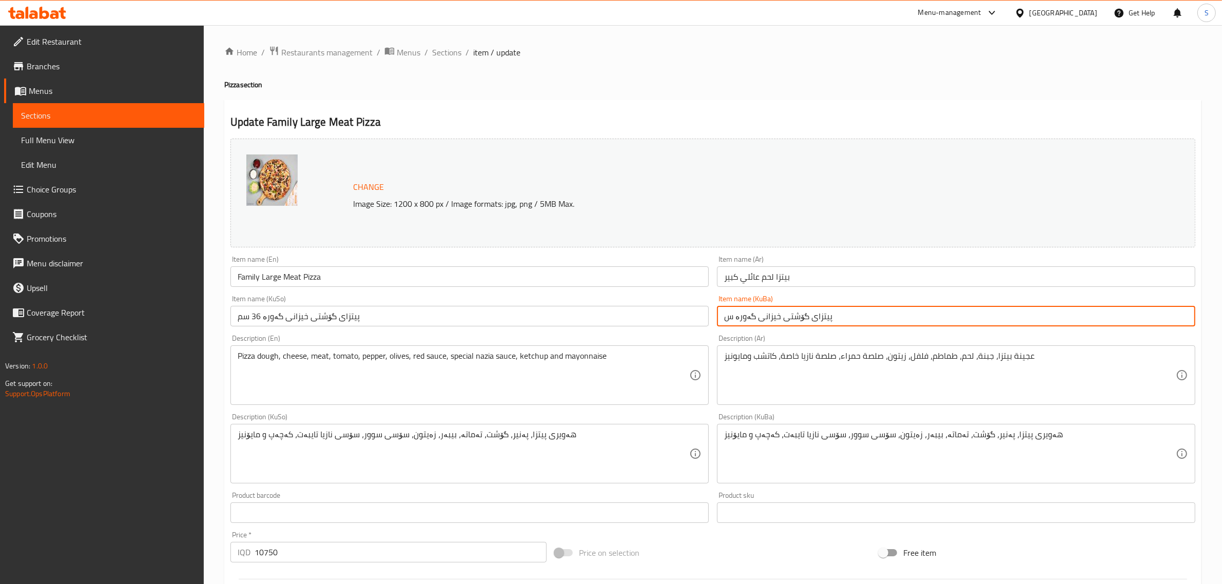
click at [729, 322] on input "پیتزای گۆشتی خیزانی گەورە س" at bounding box center [956, 316] width 478 height 21
drag, startPoint x: 732, startPoint y: 316, endPoint x: 722, endPoint y: 317, distance: 10.3
click at [722, 317] on input "پیتزای گۆشتی خیزانی گەورە س" at bounding box center [956, 316] width 478 height 21
click at [805, 321] on input "پیتزای گۆشتی خیزانی گەورە" at bounding box center [956, 316] width 478 height 21
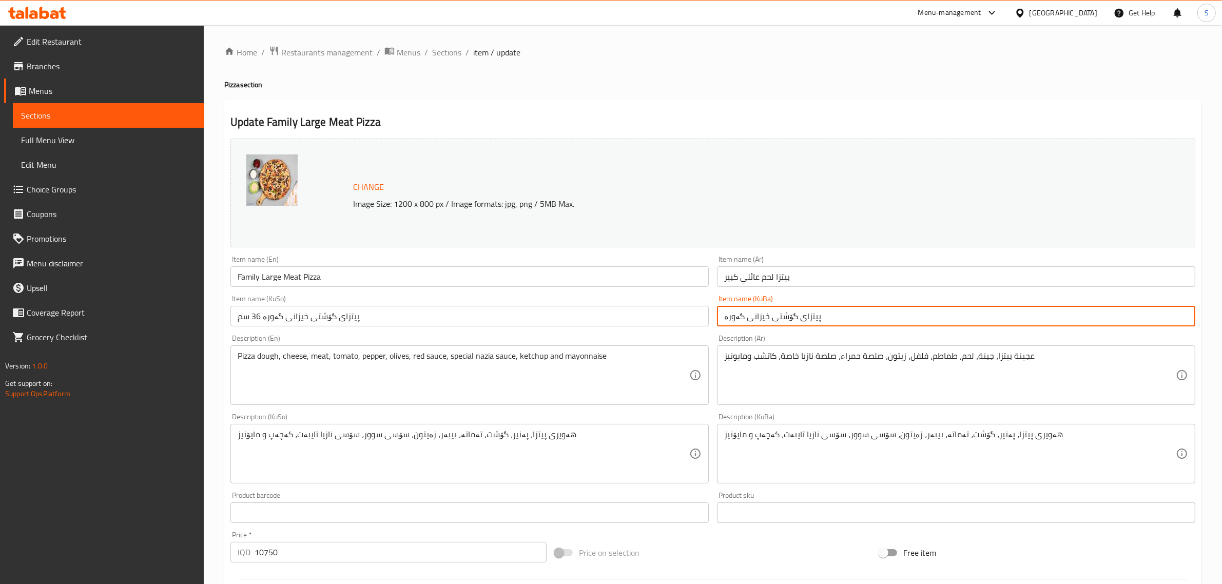
click at [805, 321] on input "پیتزای گۆشتی خیزانی گەورە" at bounding box center [956, 316] width 478 height 21
type input "پیتزای گۆشتی خیزانی گەورە"
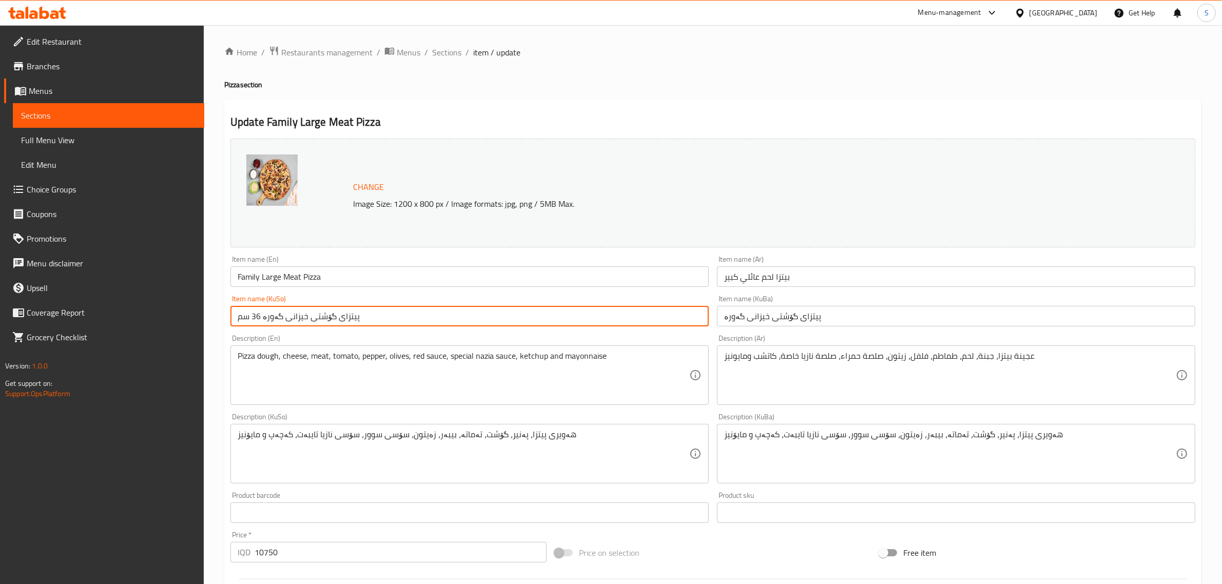
drag, startPoint x: 384, startPoint y: 324, endPoint x: 37, endPoint y: 294, distance: 347.3
click at [37, 294] on div "Edit Restaurant Branches Menus Sections Full Menu View Edit Menu Choice Groups …" at bounding box center [611, 441] width 1222 height 833
paste input "text"
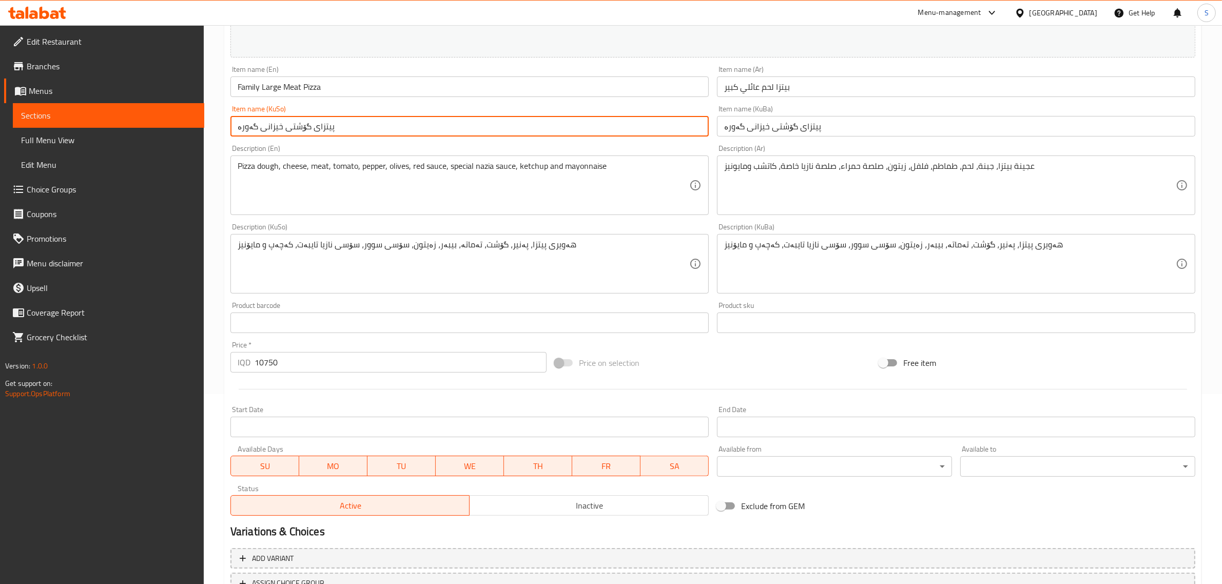
scroll to position [273, 0]
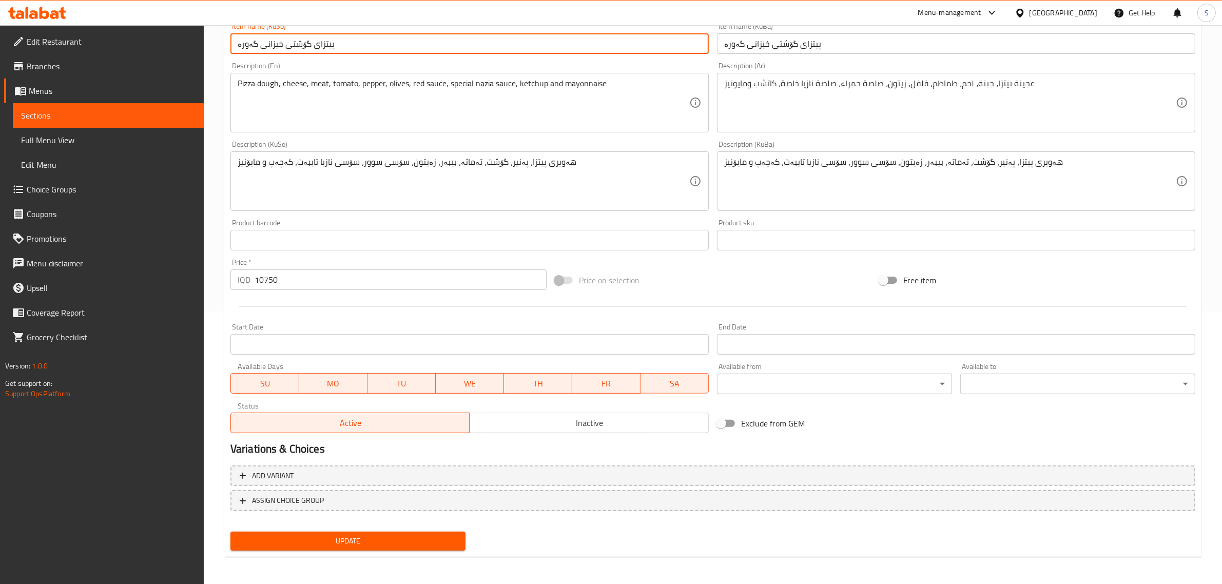
type input "پیتزای گۆشتی خیزانی گەورە"
click at [369, 532] on button "Update" at bounding box center [348, 541] width 235 height 19
